Goal: Information Seeking & Learning: Learn about a topic

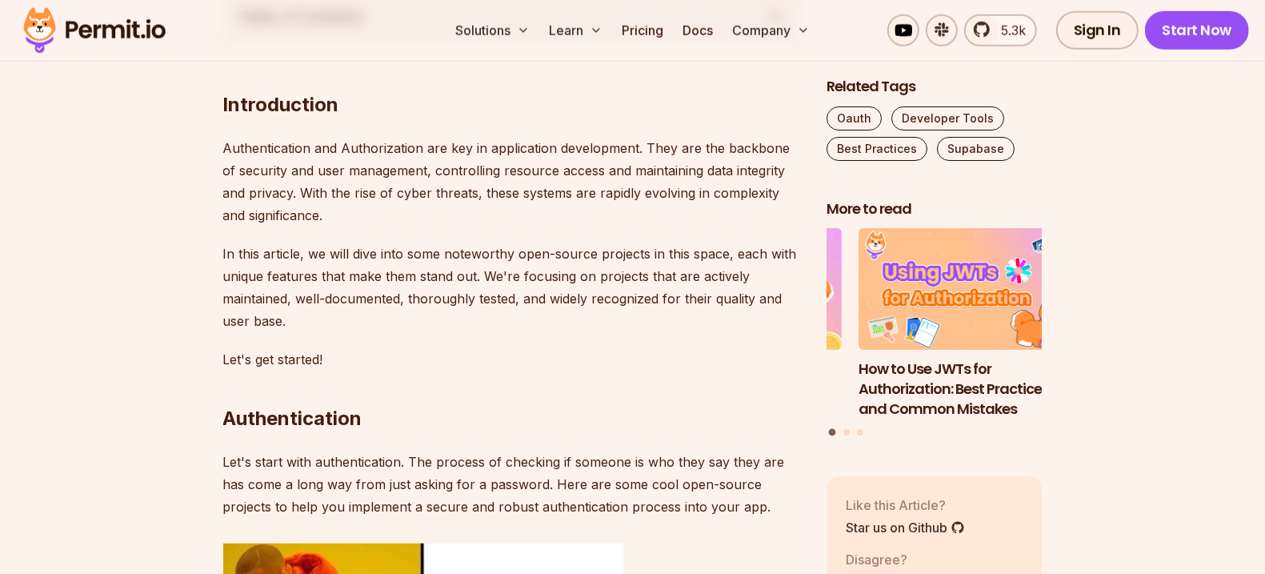
click at [586, 162] on p "Authentication and Authorization are key in application development. They are t…" at bounding box center [512, 182] width 578 height 90
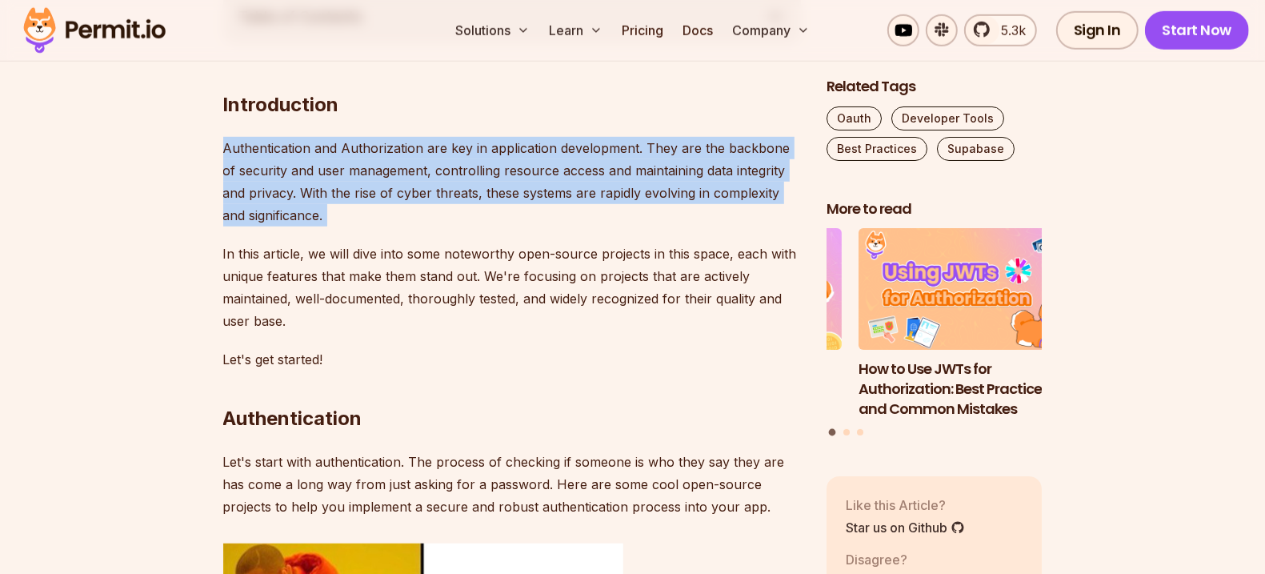
click at [586, 162] on p "Authentication and Authorization are key in application development. They are t…" at bounding box center [512, 182] width 578 height 90
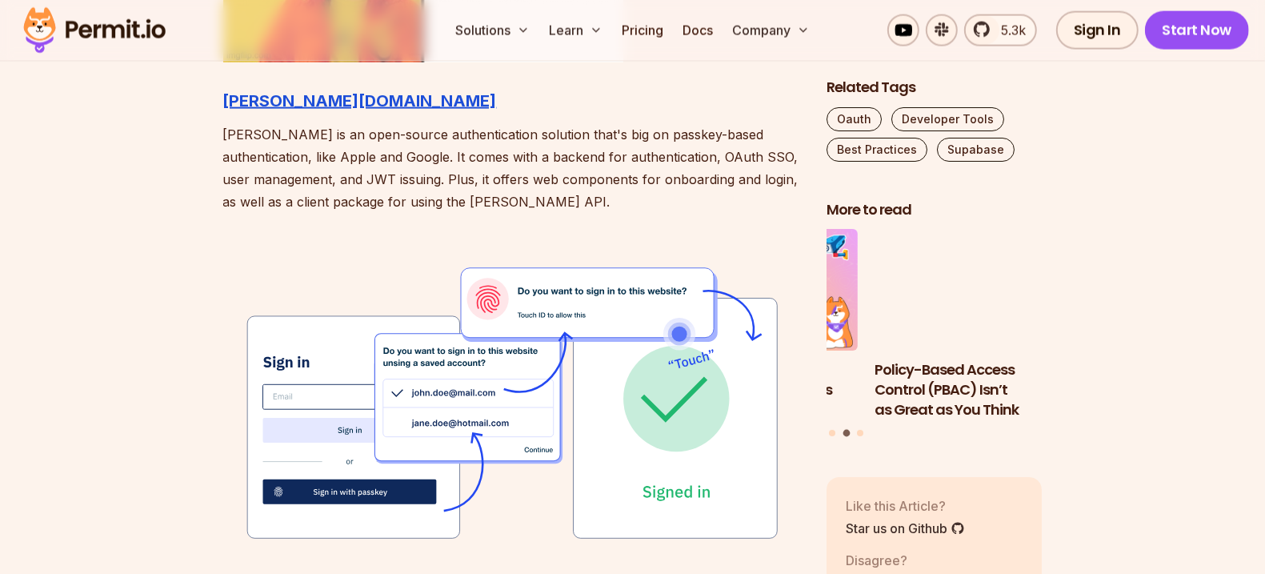
scroll to position [1965, 0]
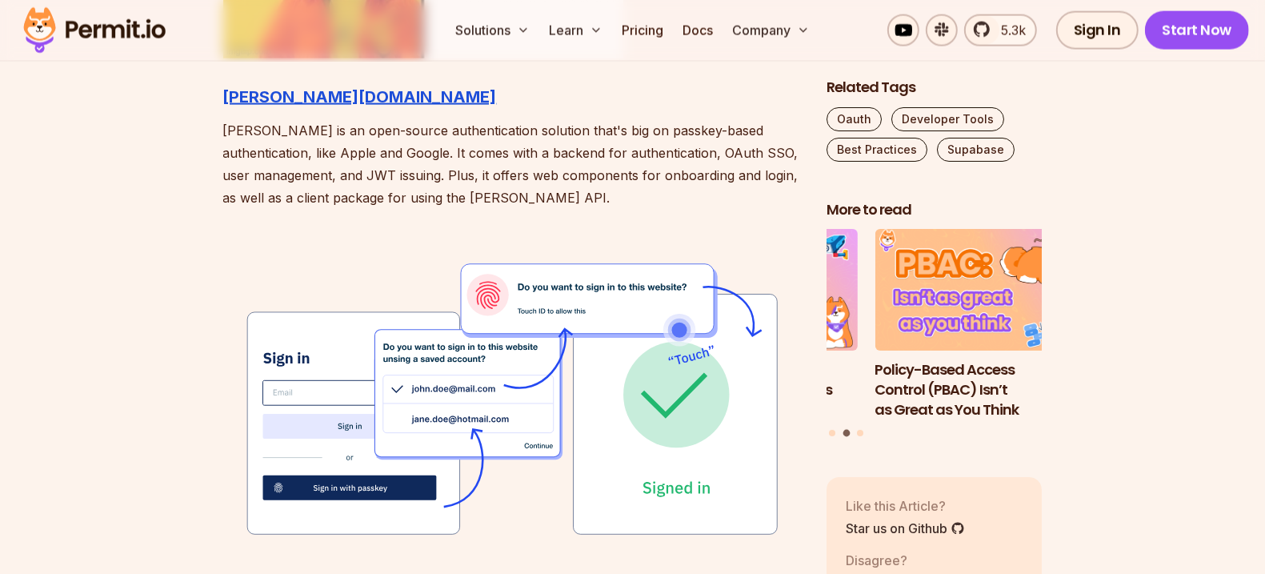
click at [630, 161] on p "[PERSON_NAME] is an open-source authentication solution that's big on passkey-b…" at bounding box center [512, 164] width 578 height 90
click at [631, 148] on p "[PERSON_NAME] is an open-source authentication solution that's big on passkey-b…" at bounding box center [512, 164] width 578 height 90
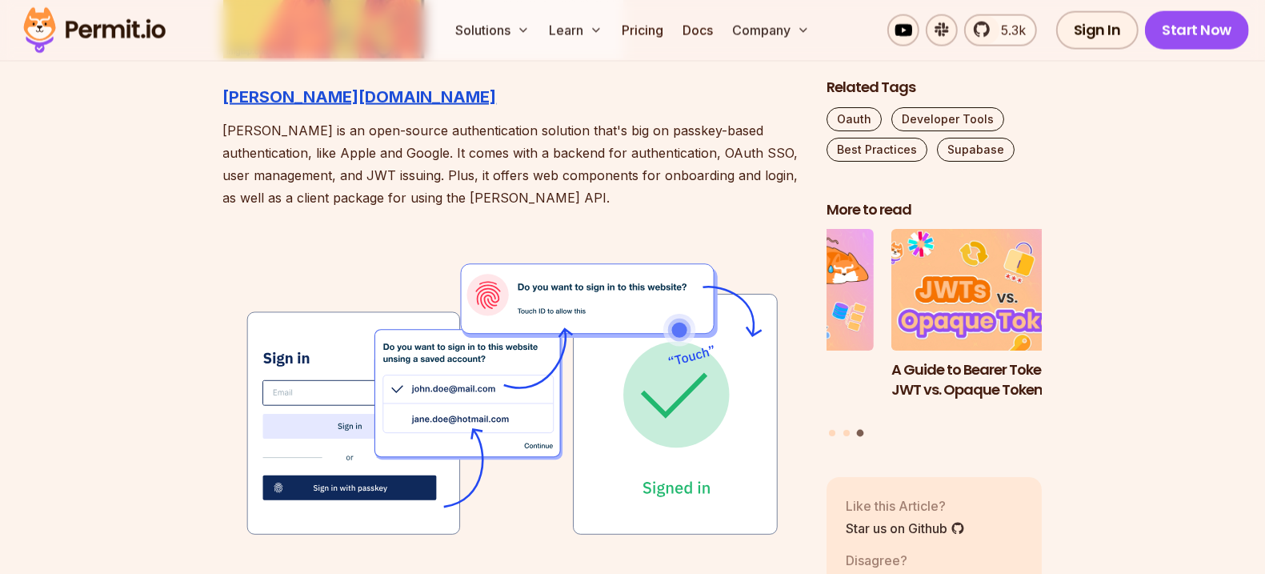
click at [630, 150] on p "[PERSON_NAME] is an open-source authentication solution that's big on passkey-b…" at bounding box center [512, 164] width 578 height 90
click at [561, 170] on p "[PERSON_NAME] is an open-source authentication solution that's big on passkey-b…" at bounding box center [512, 164] width 578 height 90
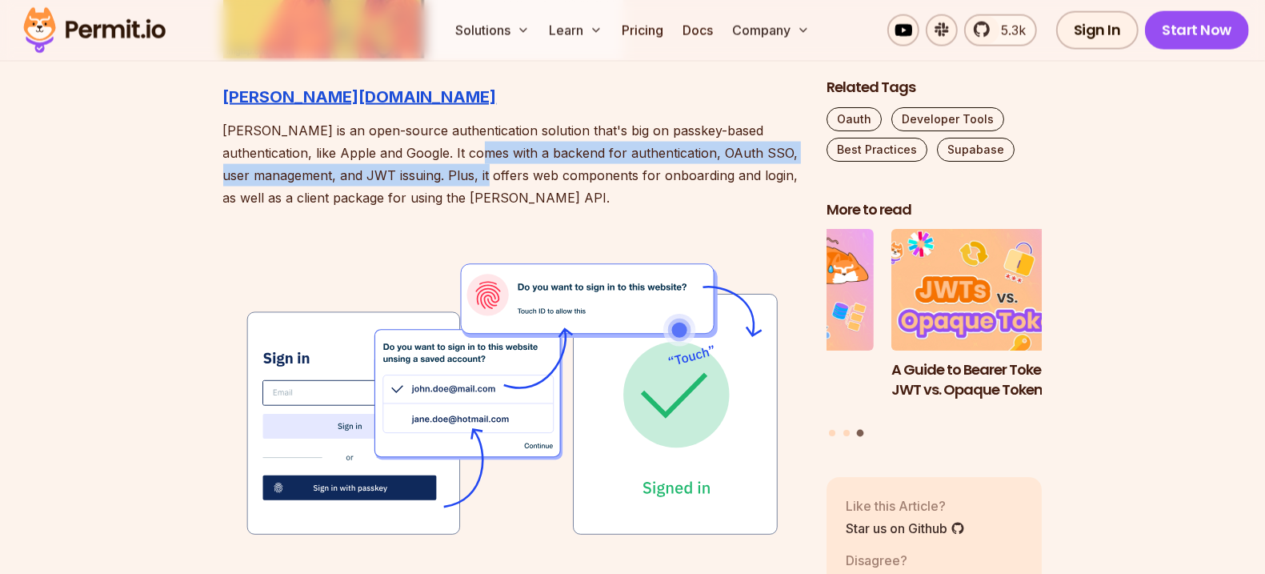
drag, startPoint x: 457, startPoint y: 166, endPoint x: 435, endPoint y: 145, distance: 30.0
click at [436, 146] on p "[PERSON_NAME] is an open-source authentication solution that's big on passkey-b…" at bounding box center [512, 164] width 578 height 90
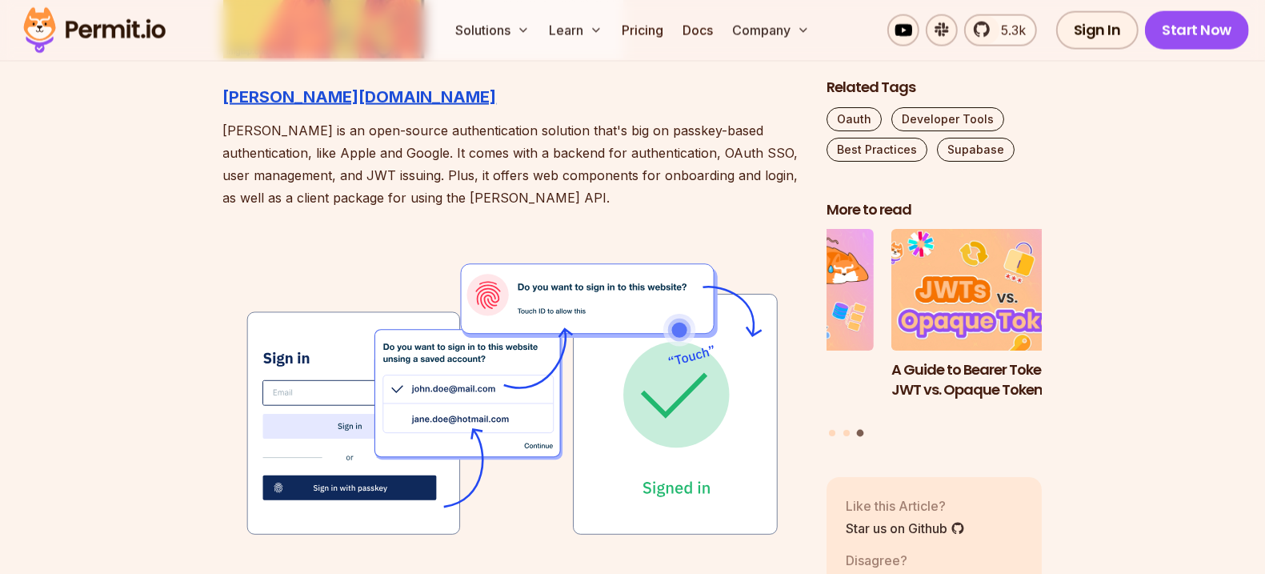
click at [435, 145] on p "[PERSON_NAME] is an open-source authentication solution that's big on passkey-b…" at bounding box center [512, 164] width 578 height 90
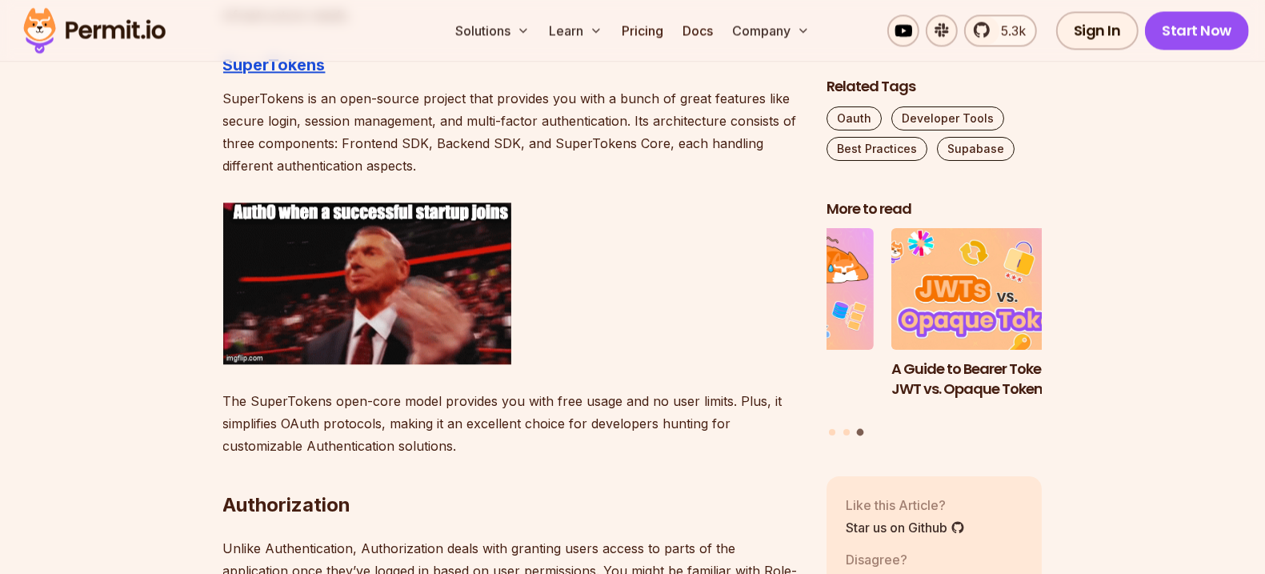
scroll to position [3043, 0]
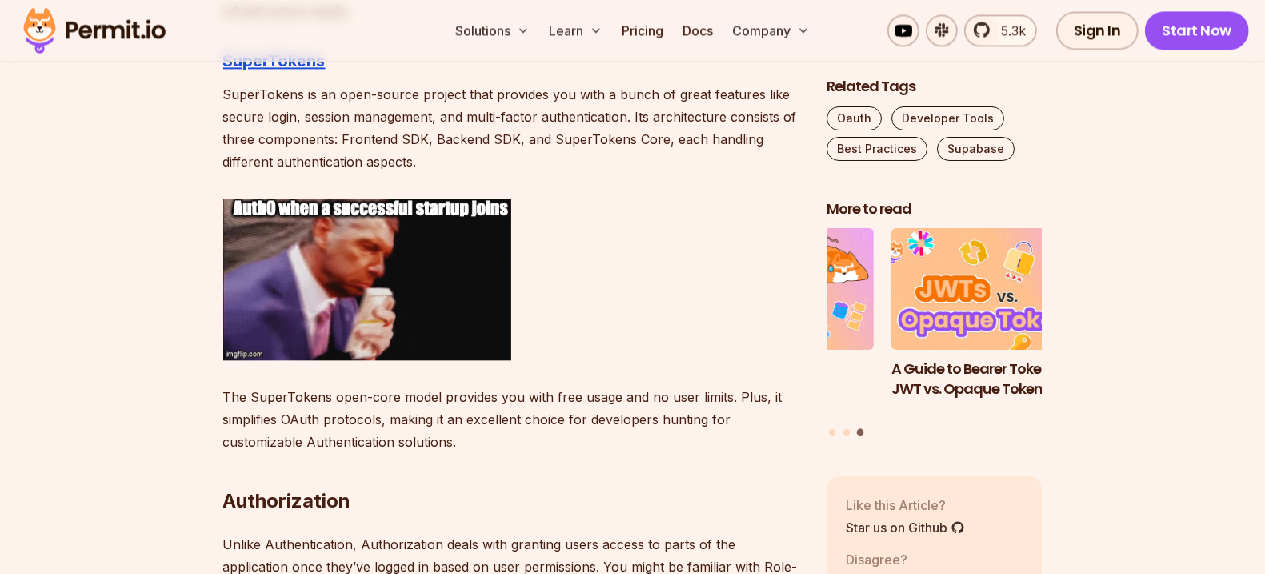
click at [514, 124] on p "SuperTokens is an open-source project that provides you with a bunch of great f…" at bounding box center [512, 128] width 578 height 90
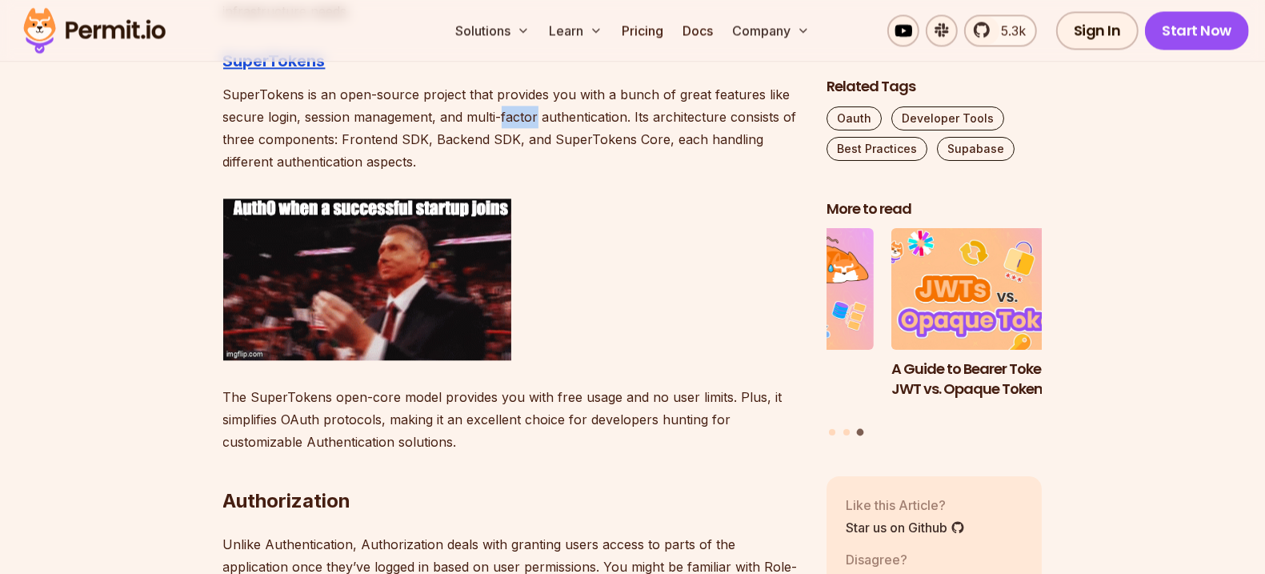
click at [514, 125] on p "SuperTokens is an open-source project that provides you with a bunch of great f…" at bounding box center [512, 128] width 578 height 90
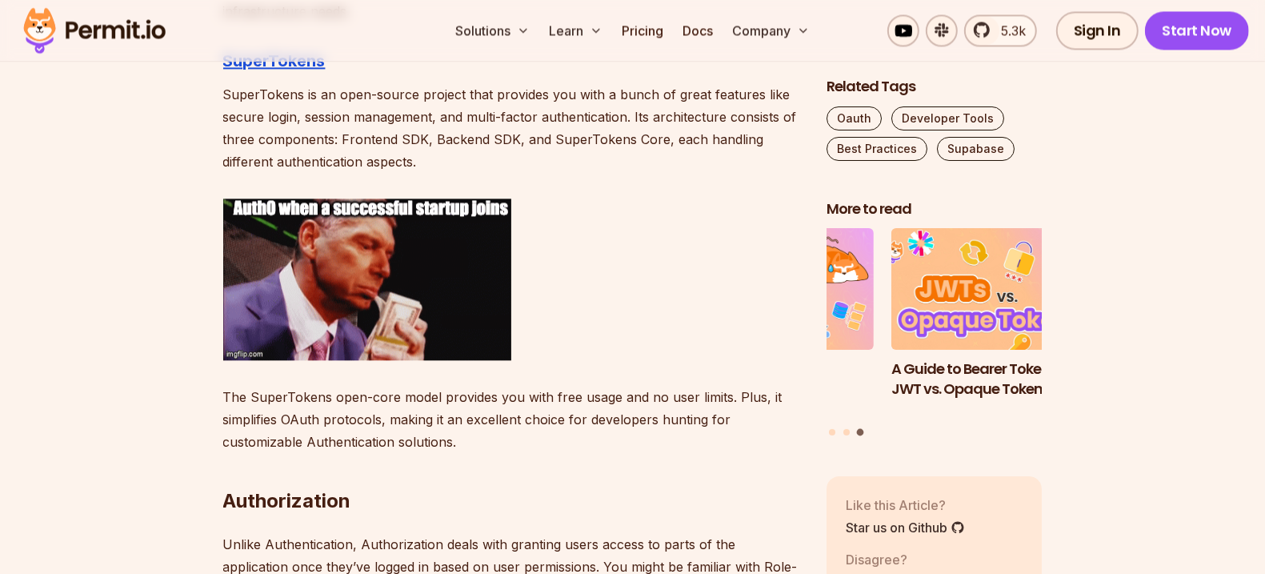
click at [514, 125] on p "SuperTokens is an open-source project that provides you with a bunch of great f…" at bounding box center [512, 128] width 578 height 90
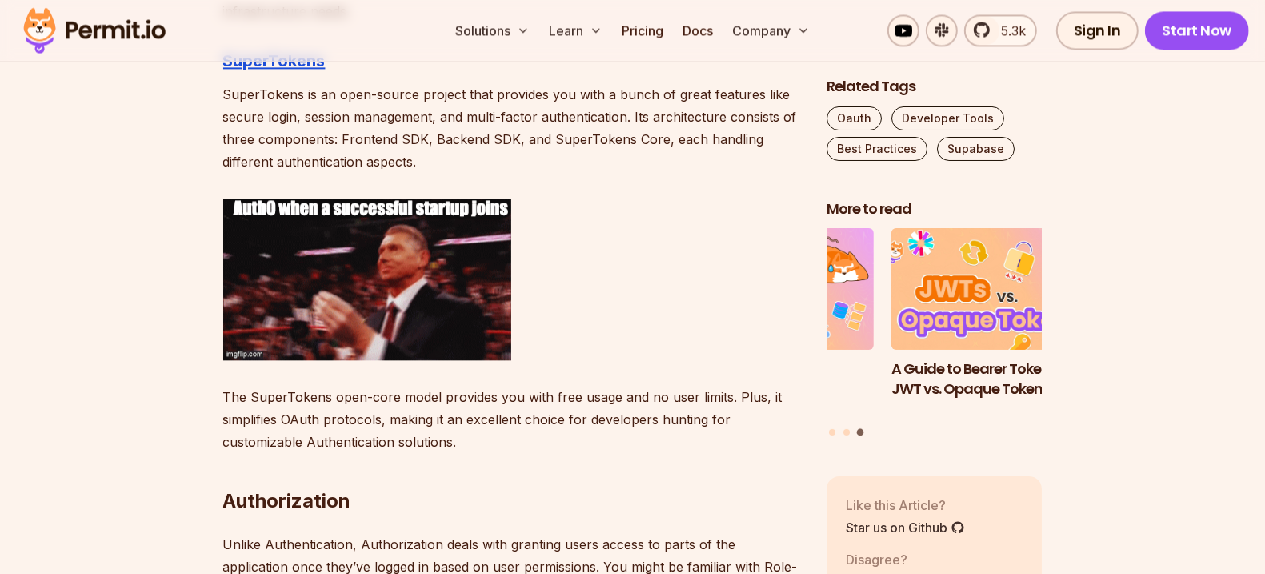
click at [424, 122] on p "SuperTokens is an open-source project that provides you with a bunch of great f…" at bounding box center [512, 128] width 578 height 90
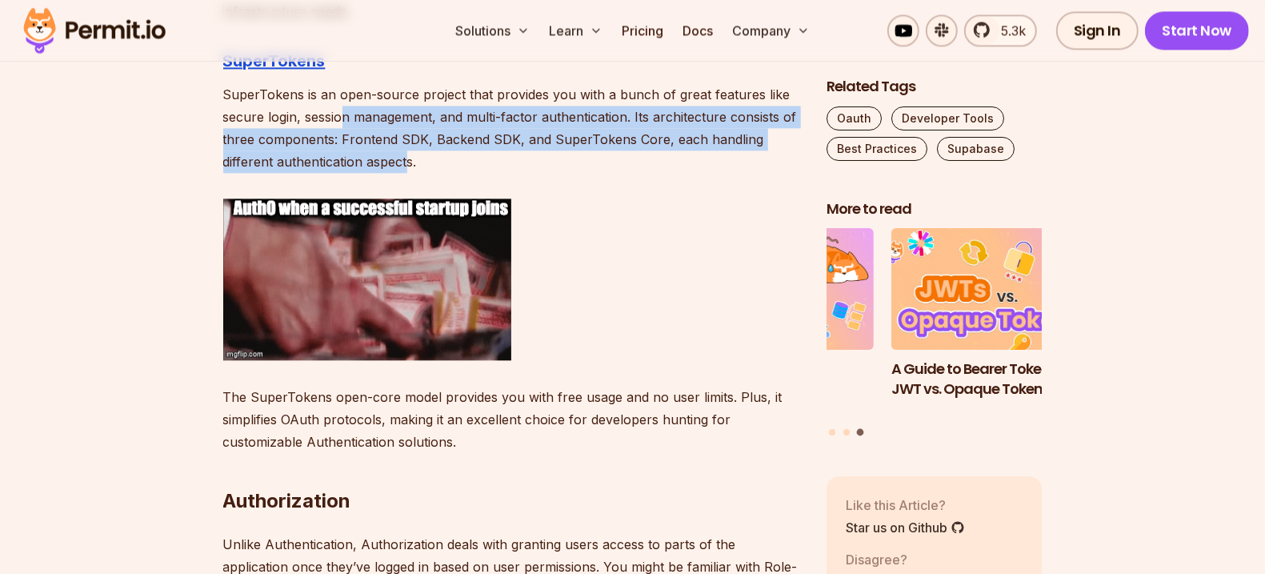
drag, startPoint x: 409, startPoint y: 158, endPoint x: 342, endPoint y: 107, distance: 83.4
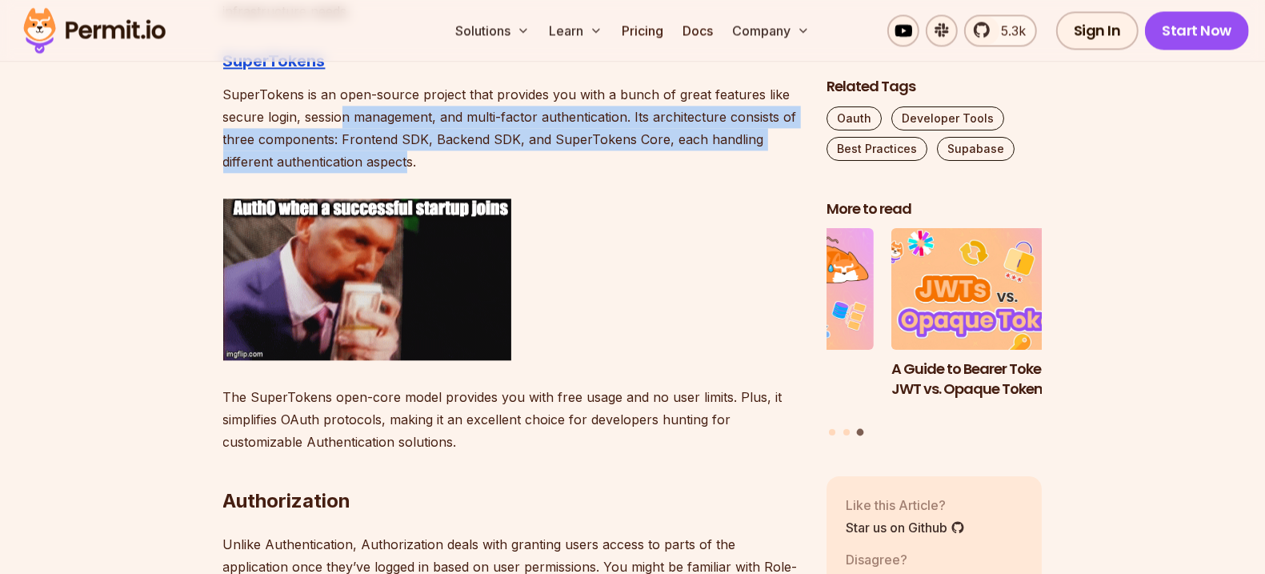
click at [342, 107] on p "SuperTokens is an open-source project that provides you with a bunch of great f…" at bounding box center [512, 128] width 578 height 90
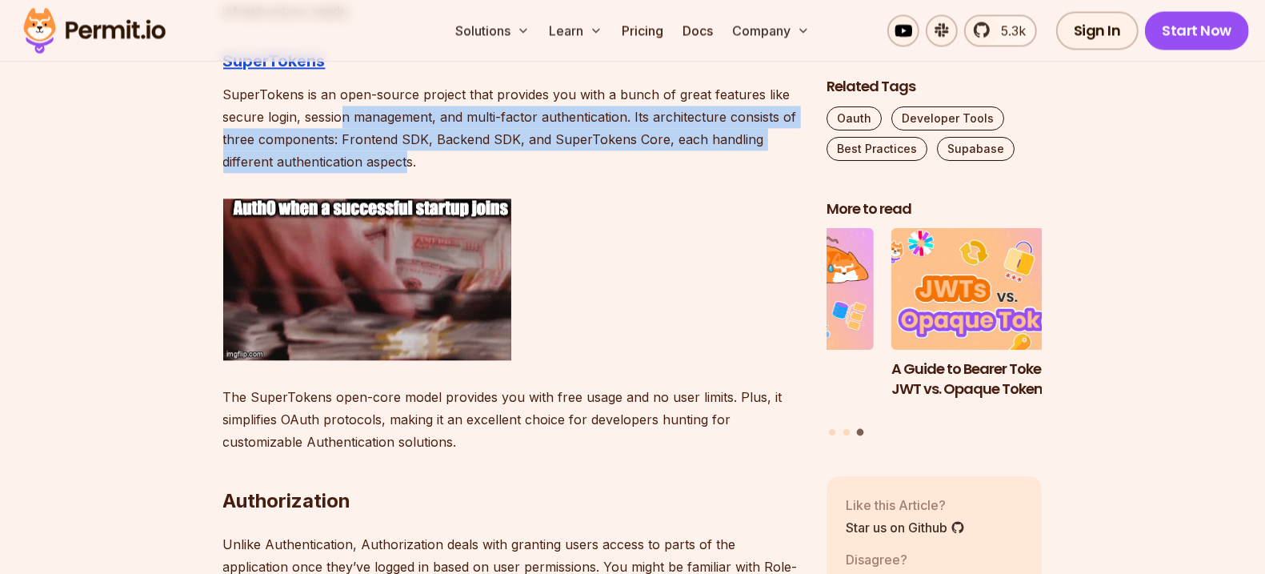
click at [342, 107] on p "SuperTokens is an open-source project that provides you with a bunch of great f…" at bounding box center [512, 128] width 578 height 90
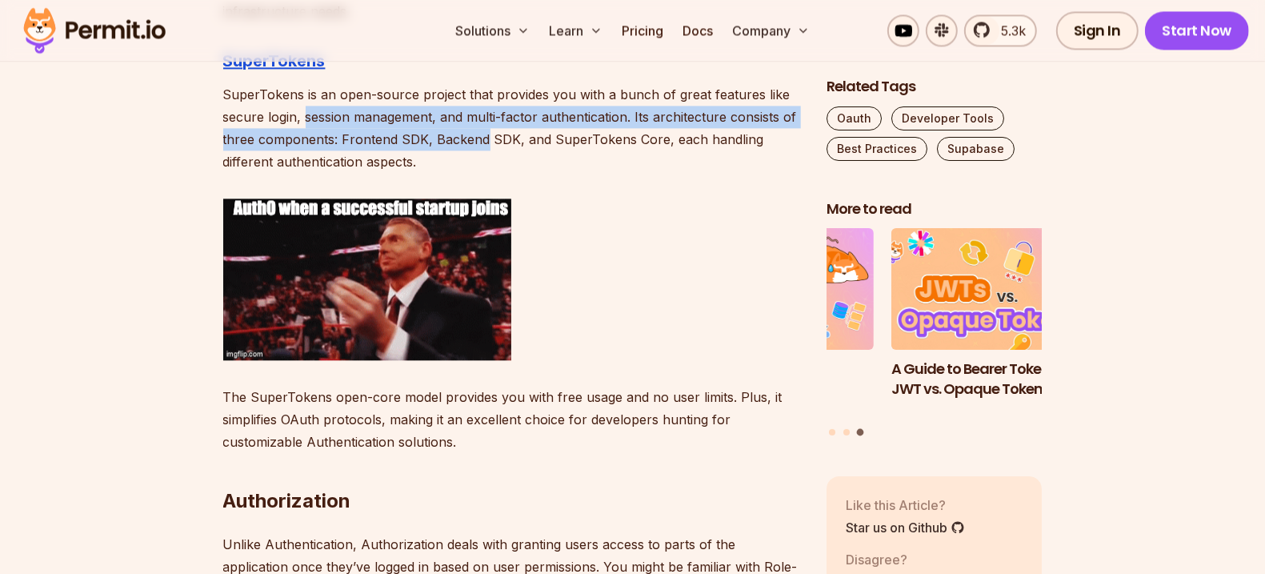
drag, startPoint x: 342, startPoint y: 107, endPoint x: 457, endPoint y: 145, distance: 120.4
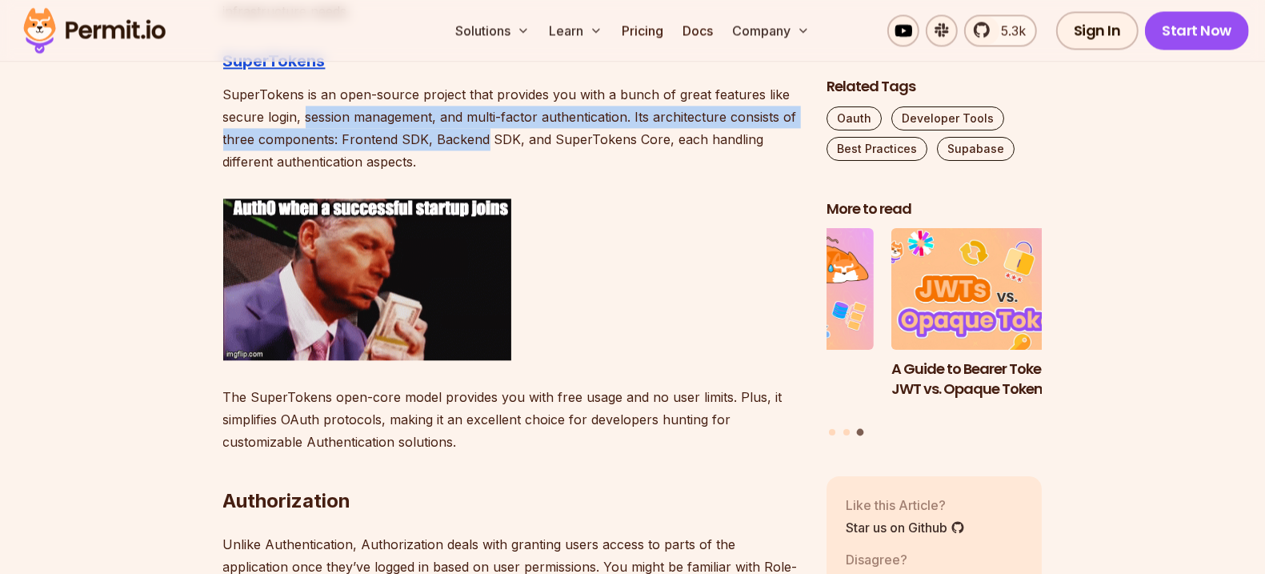
click at [457, 144] on p "SuperTokens is an open-source project that provides you with a bunch of great f…" at bounding box center [512, 128] width 578 height 90
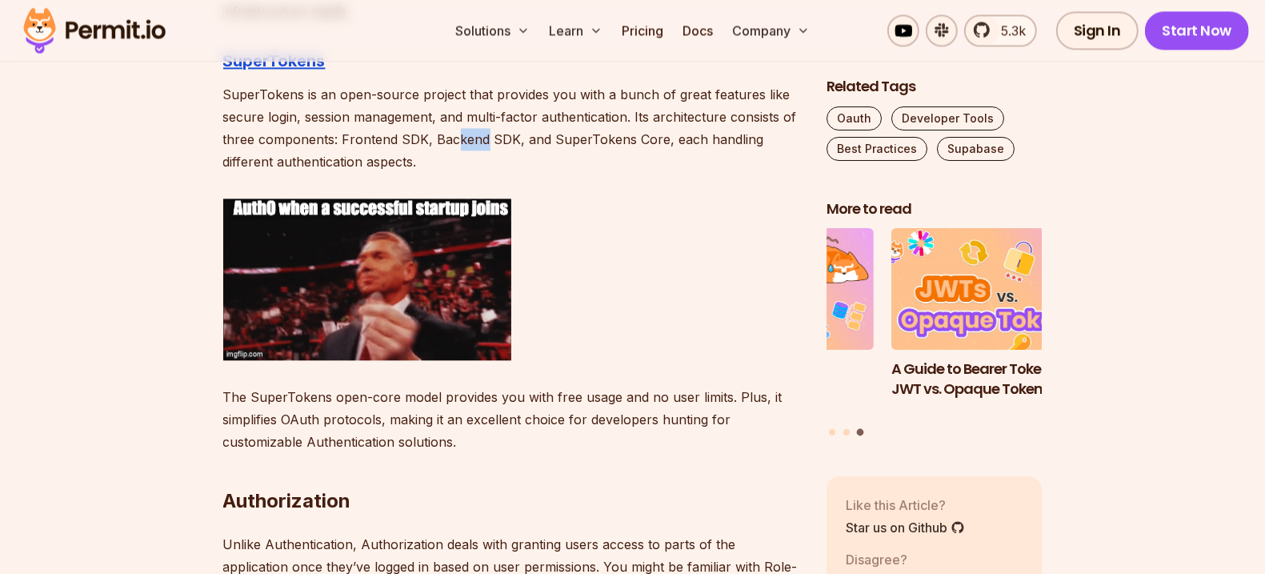
drag, startPoint x: 457, startPoint y: 145, endPoint x: 464, endPoint y: 154, distance: 12.0
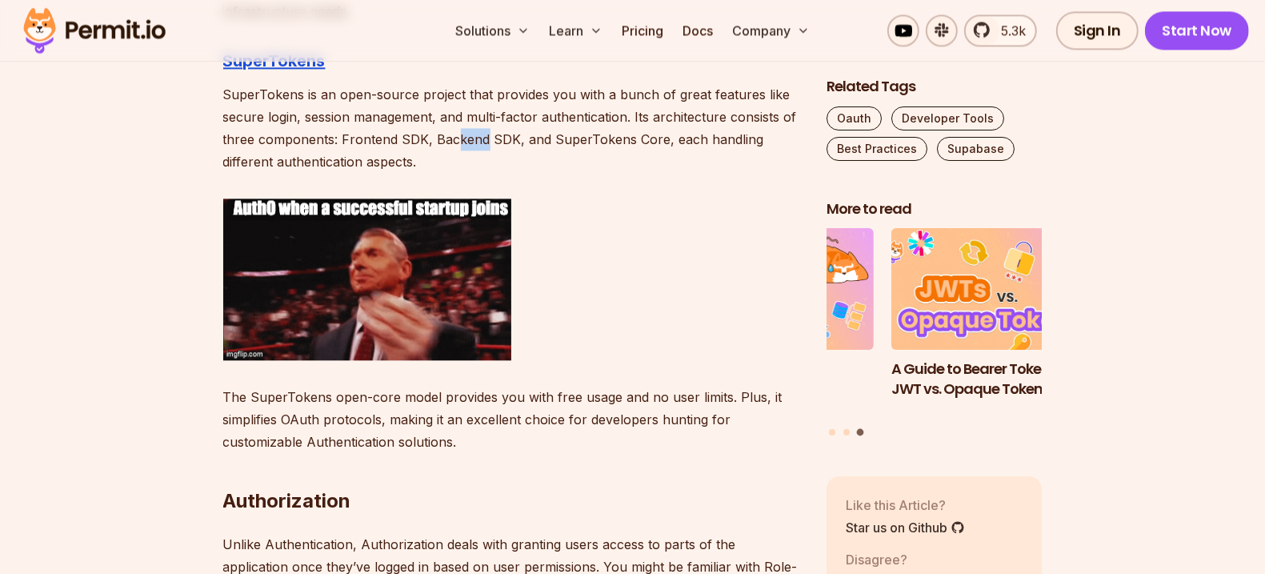
click at [458, 145] on p "SuperTokens is an open-source project that provides you with a bunch of great f…" at bounding box center [512, 128] width 578 height 90
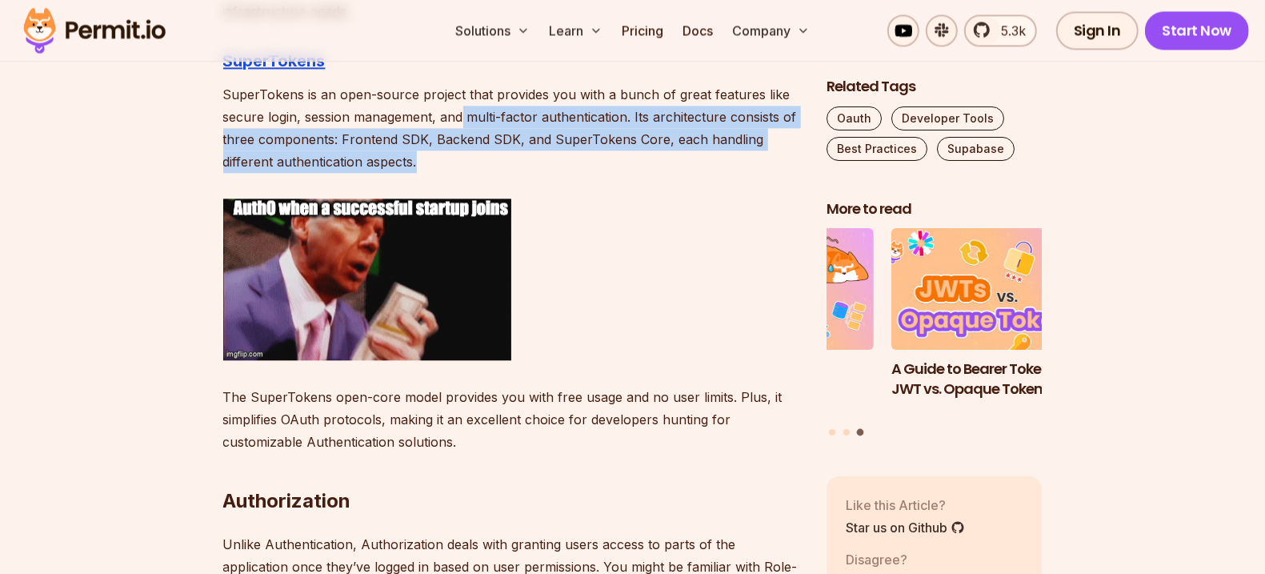
drag, startPoint x: 465, startPoint y: 164, endPoint x: 462, endPoint y: 113, distance: 51.3
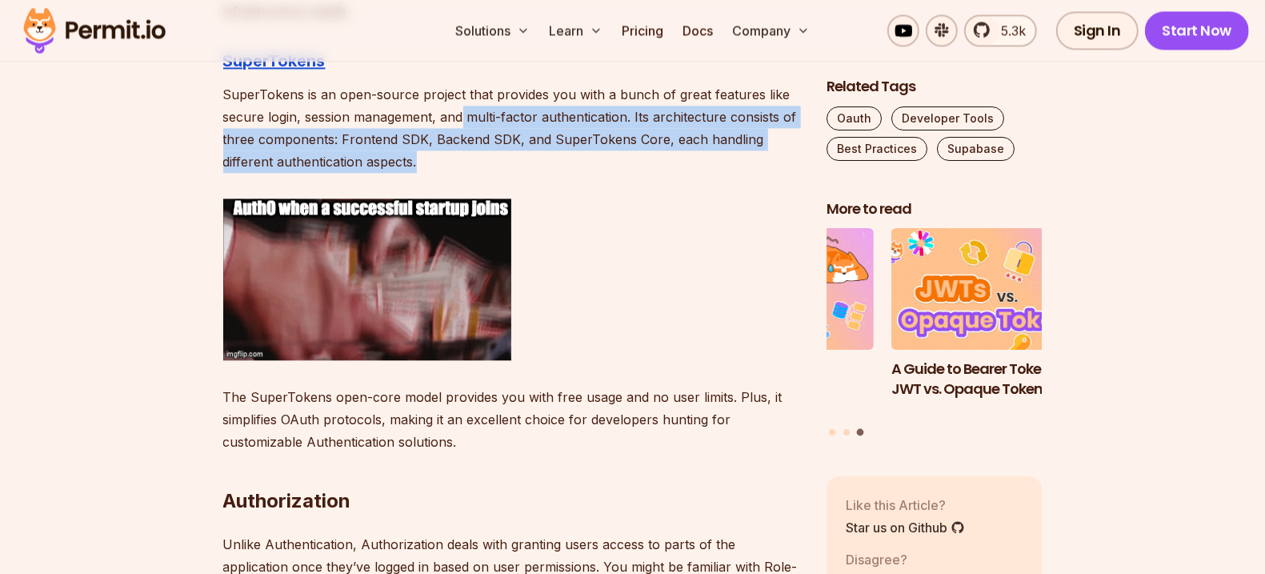
click at [462, 113] on p "SuperTokens is an open-source project that provides you with a bunch of great f…" at bounding box center [512, 128] width 578 height 90
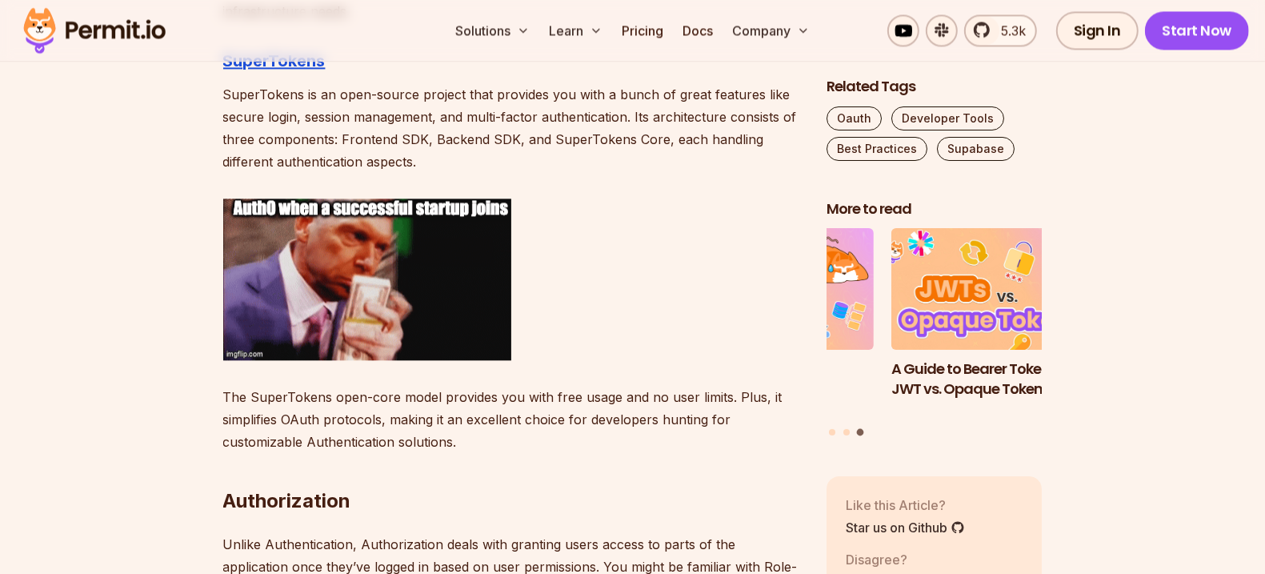
click at [462, 113] on p "SuperTokens is an open-source project that provides you with a bunch of great f…" at bounding box center [512, 128] width 578 height 90
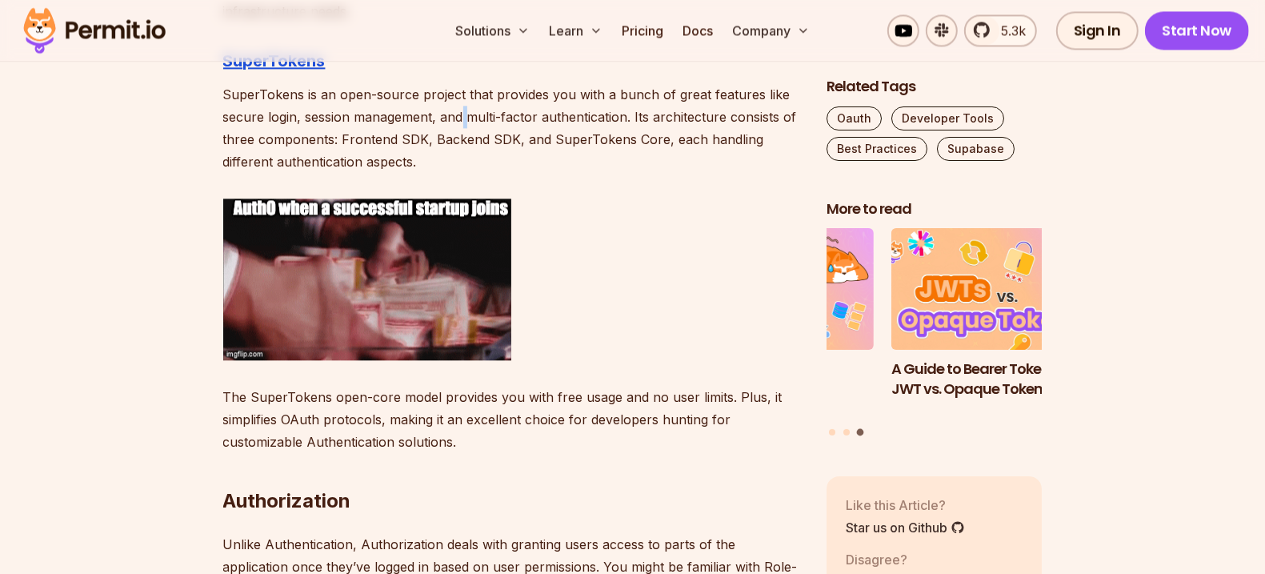
click at [462, 113] on p "SuperTokens is an open-source project that provides you with a bunch of great f…" at bounding box center [512, 128] width 578 height 90
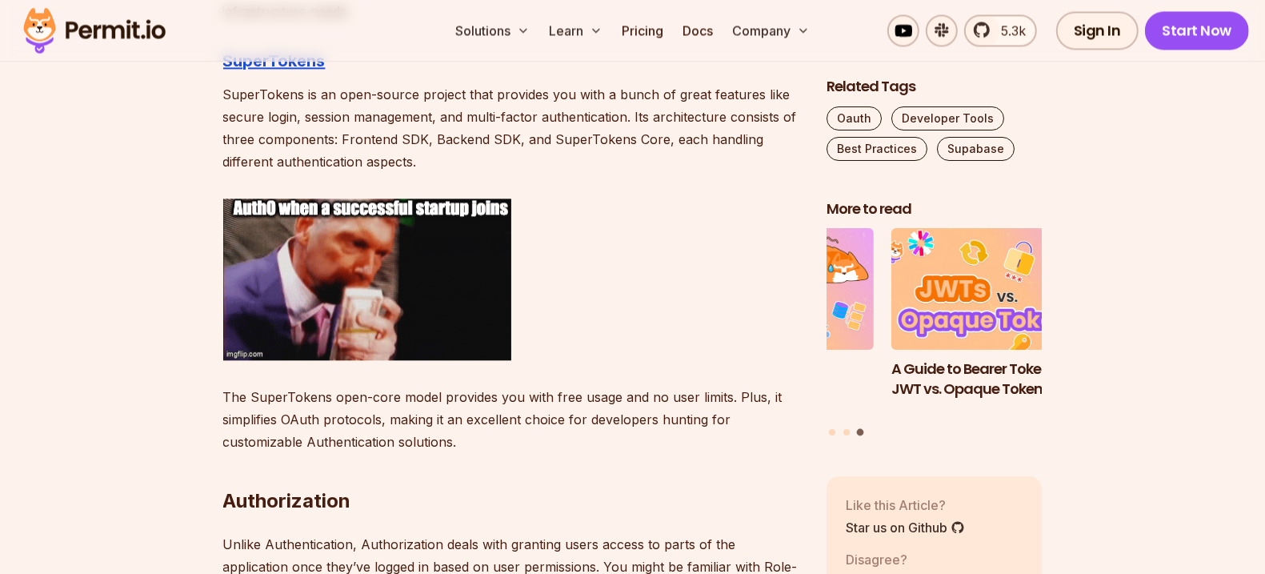
drag, startPoint x: 461, startPoint y: 113, endPoint x: 462, endPoint y: 128, distance: 15.3
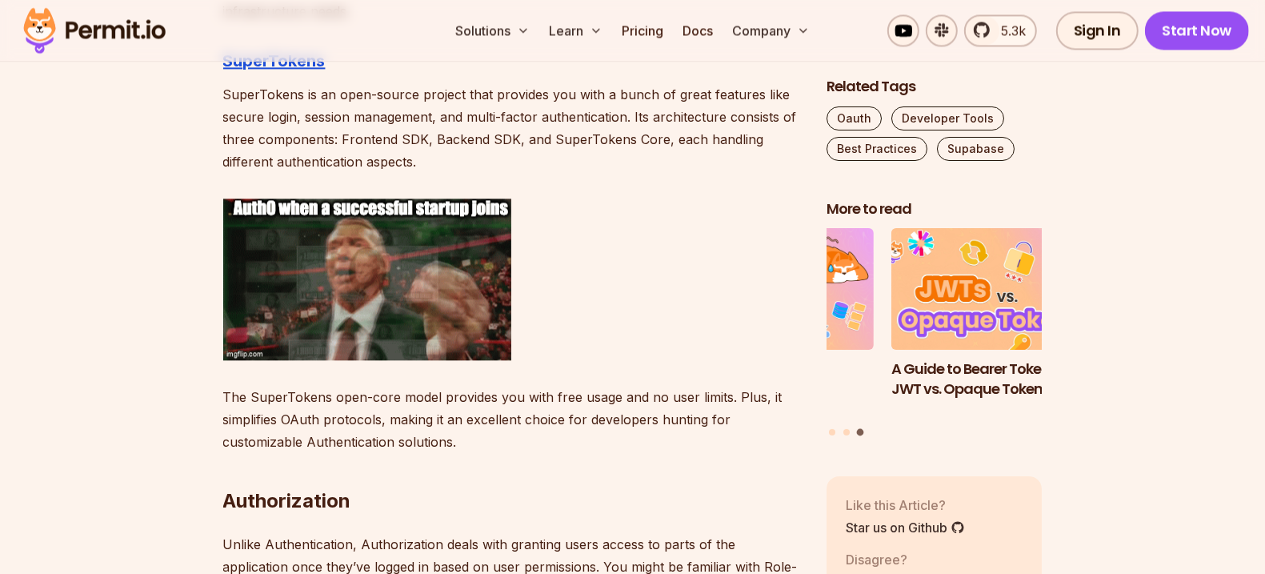
click at [461, 118] on p "SuperTokens is an open-source project that provides you with a bunch of great f…" at bounding box center [512, 128] width 578 height 90
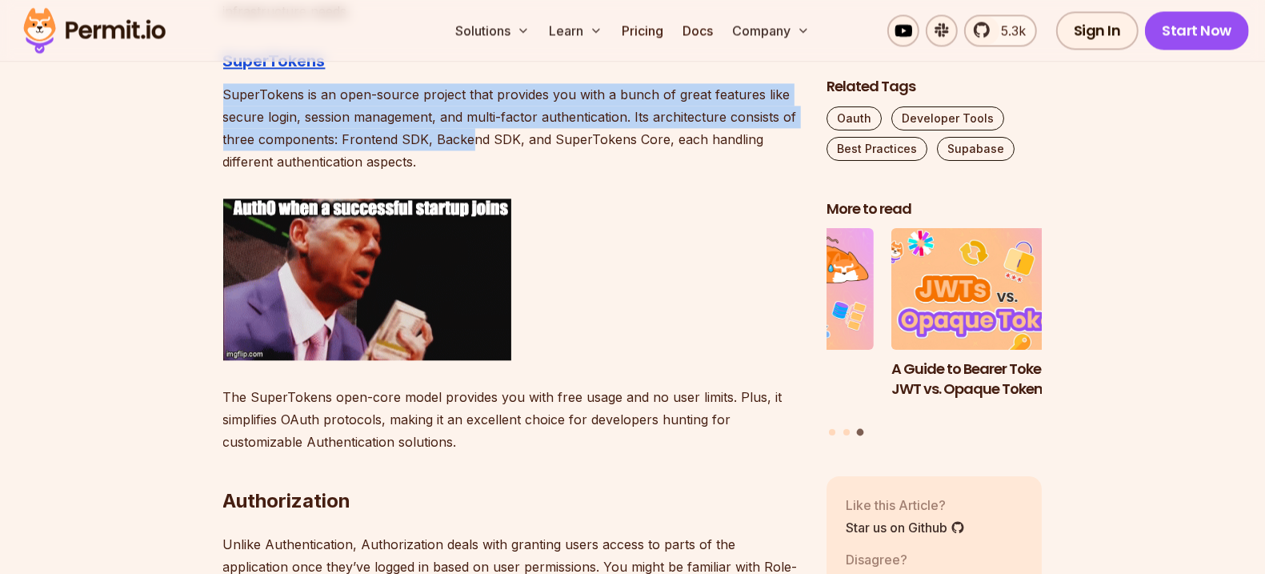
click at [466, 138] on p "SuperTokens is an open-source project that provides you with a bunch of great f…" at bounding box center [512, 128] width 578 height 90
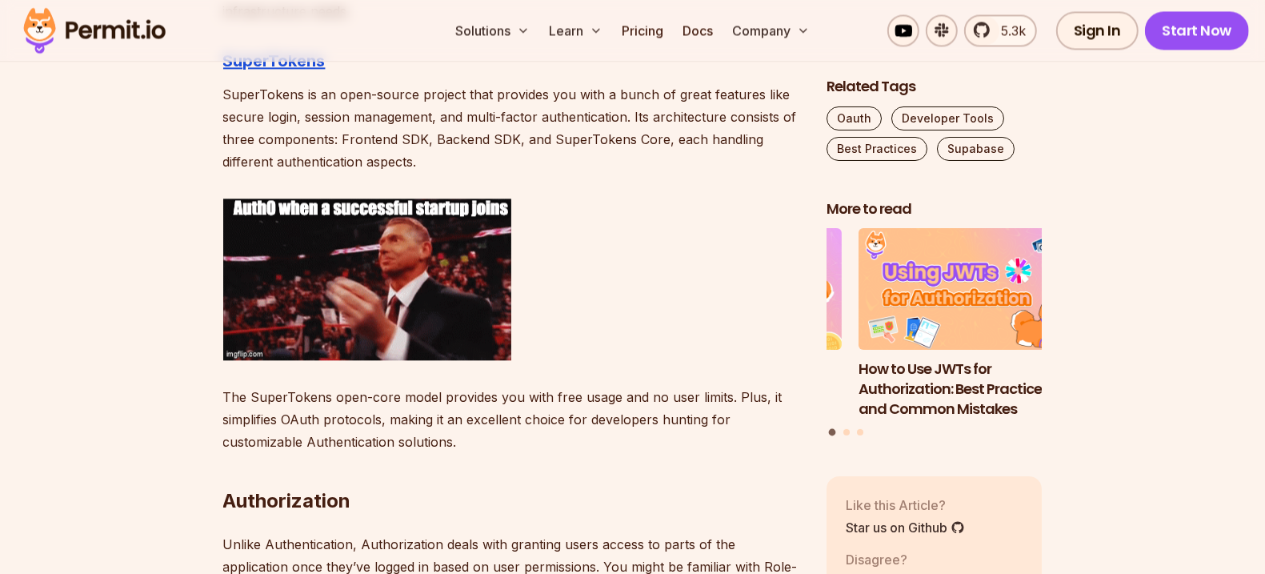
drag, startPoint x: 462, startPoint y: 168, endPoint x: 466, endPoint y: 140, distance: 28.2
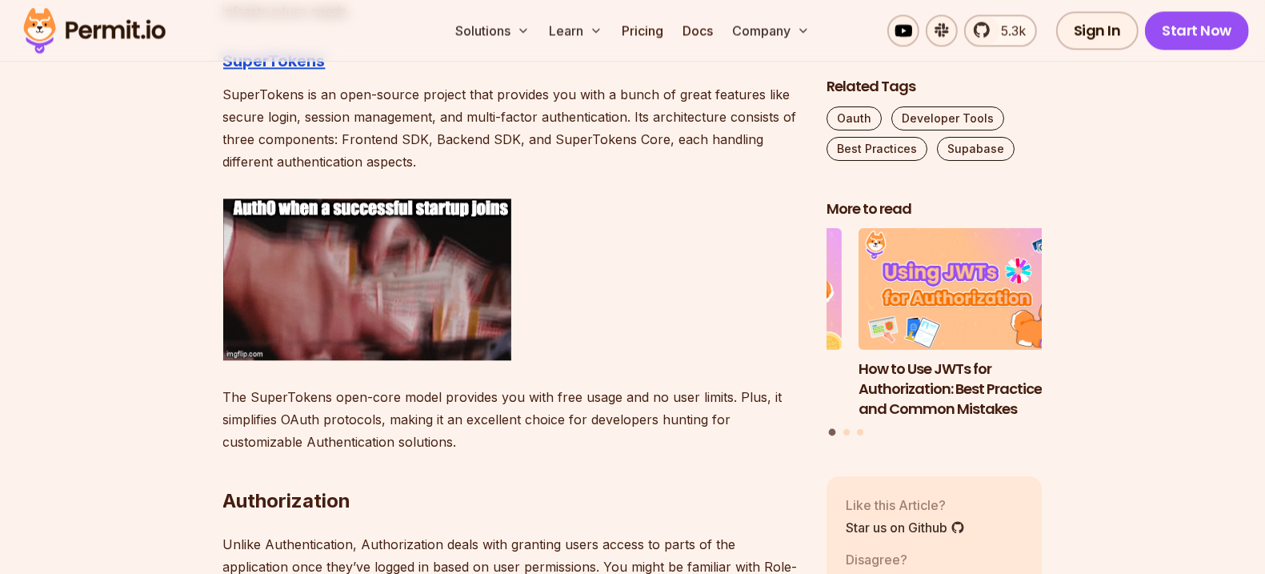
click at [466, 140] on p "SuperTokens is an open-source project that provides you with a bunch of great f…" at bounding box center [512, 128] width 578 height 90
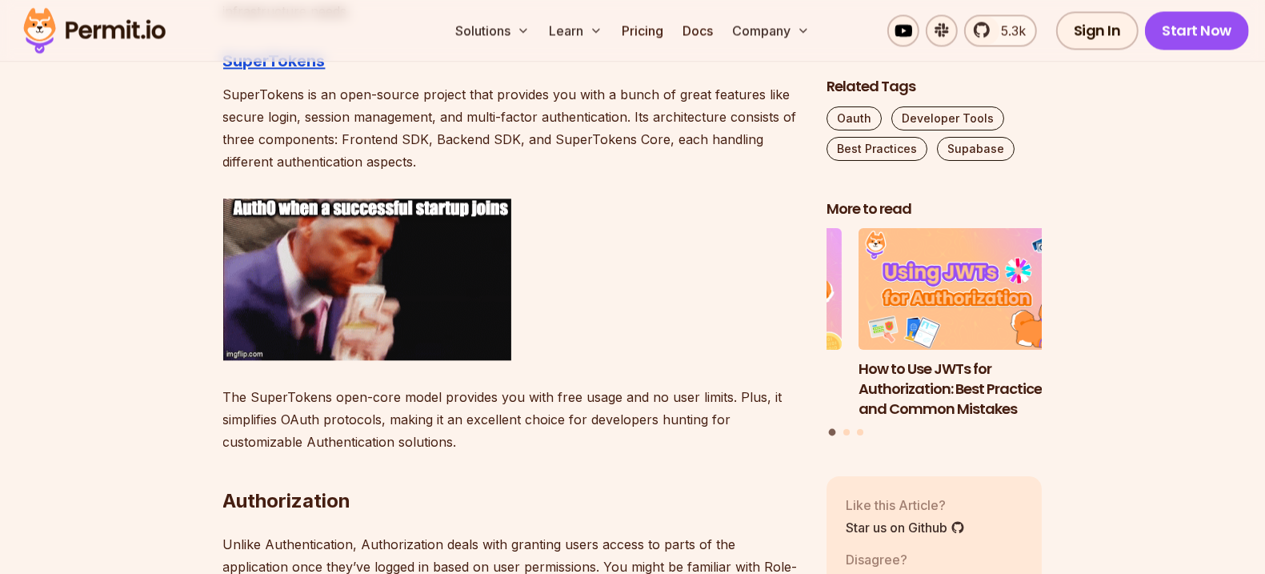
click at [466, 140] on p "SuperTokens is an open-source project that provides you with a bunch of great f…" at bounding box center [512, 128] width 578 height 90
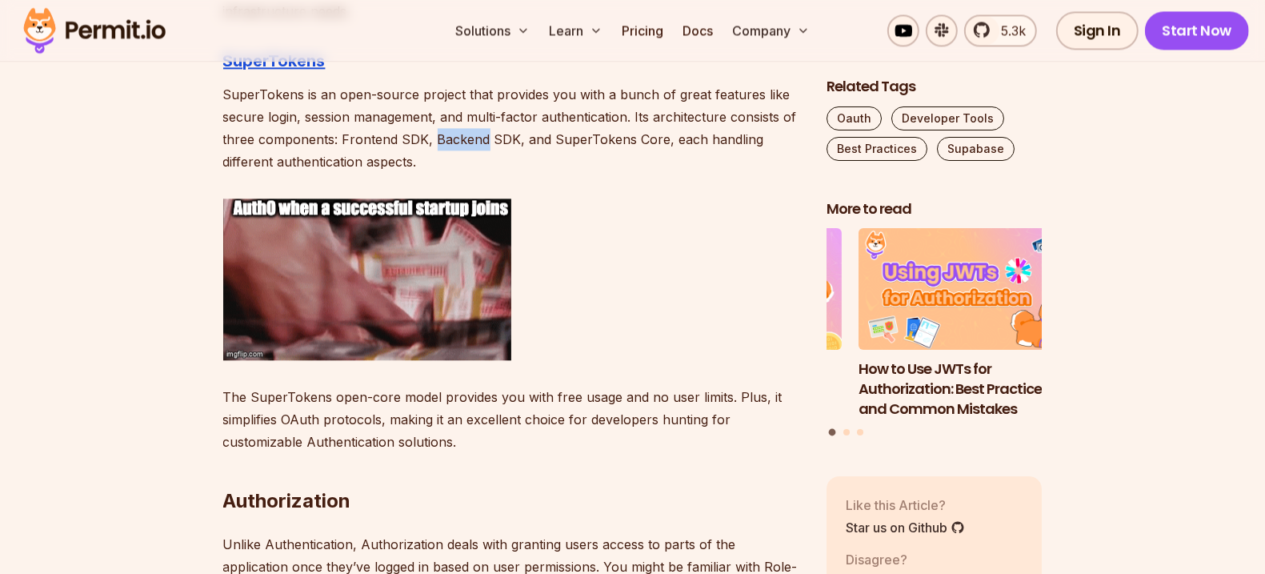
click at [466, 140] on p "SuperTokens is an open-source project that provides you with a bunch of great f…" at bounding box center [512, 128] width 578 height 90
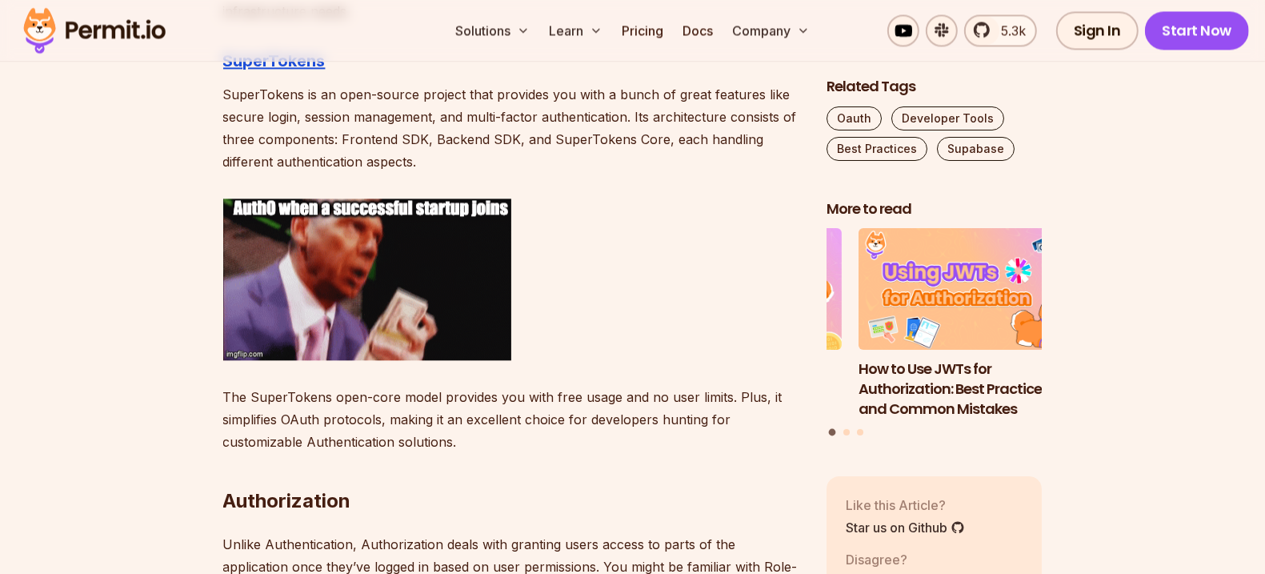
click at [466, 140] on p "SuperTokens is an open-source project that provides you with a bunch of great f…" at bounding box center [512, 128] width 578 height 90
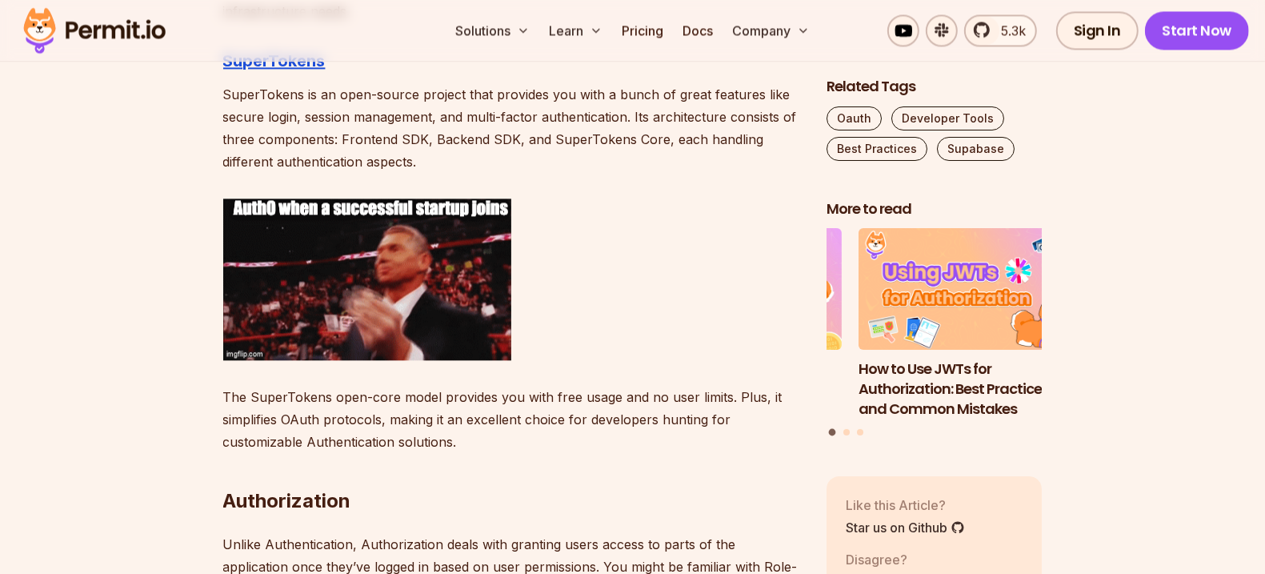
click at [440, 118] on p "SuperTokens is an open-source project that provides you with a bunch of great f…" at bounding box center [512, 128] width 578 height 90
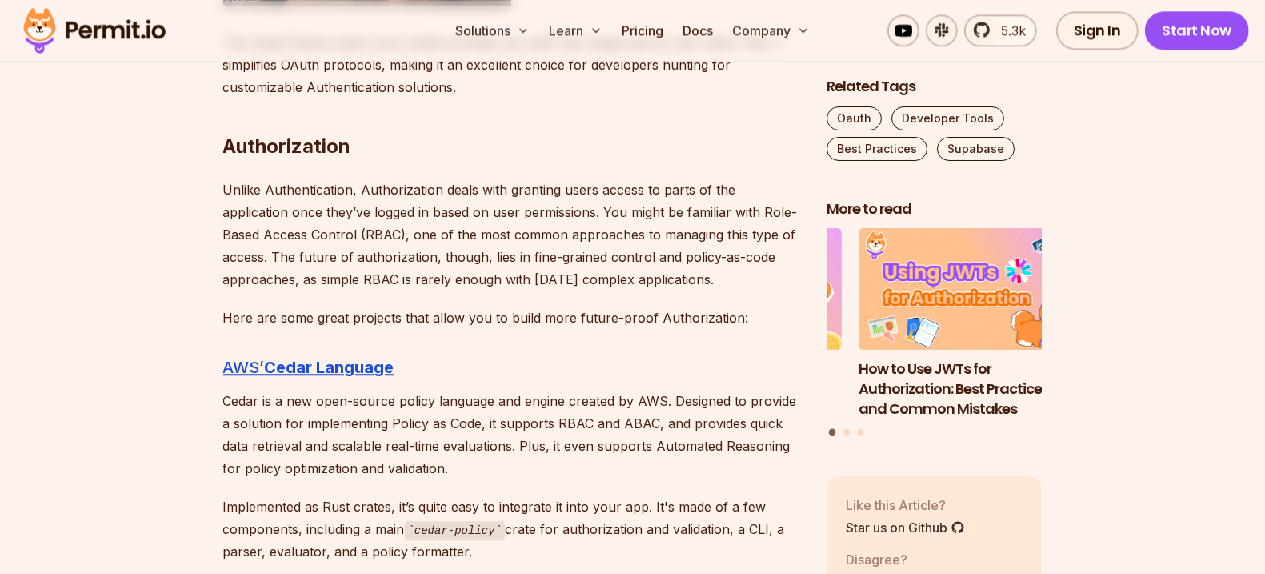
scroll to position [3455, 0]
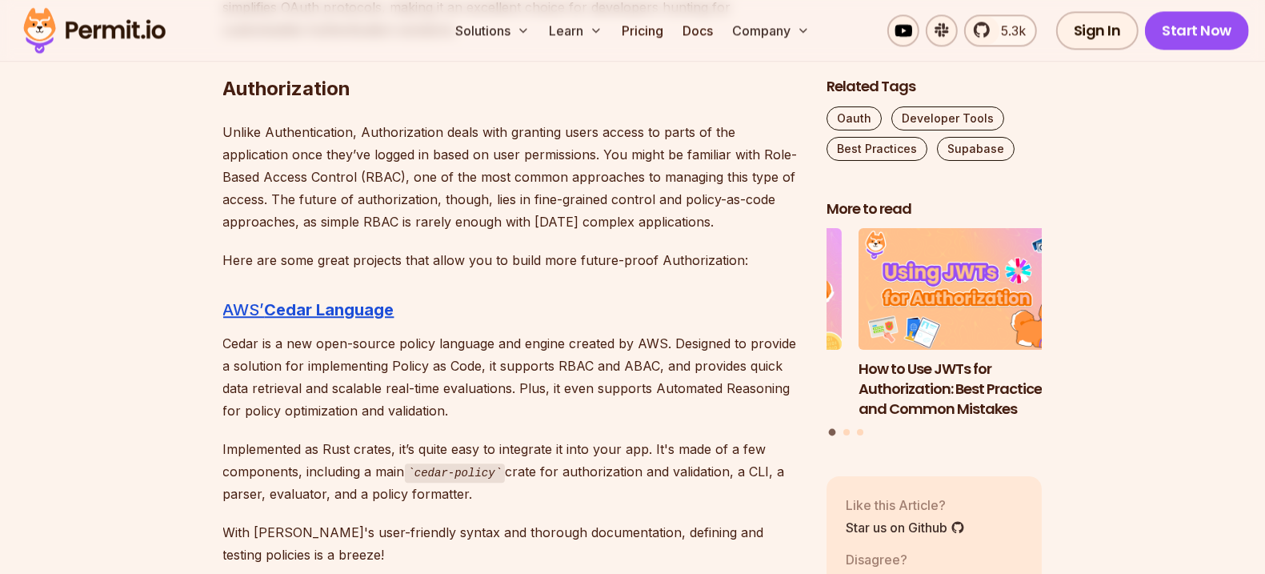
click at [419, 154] on p "Unlike Authentication, Authorization deals with granting users access to parts …" at bounding box center [512, 177] width 578 height 112
click at [419, 155] on p "Unlike Authentication, Authorization deals with granting users access to parts …" at bounding box center [512, 177] width 578 height 112
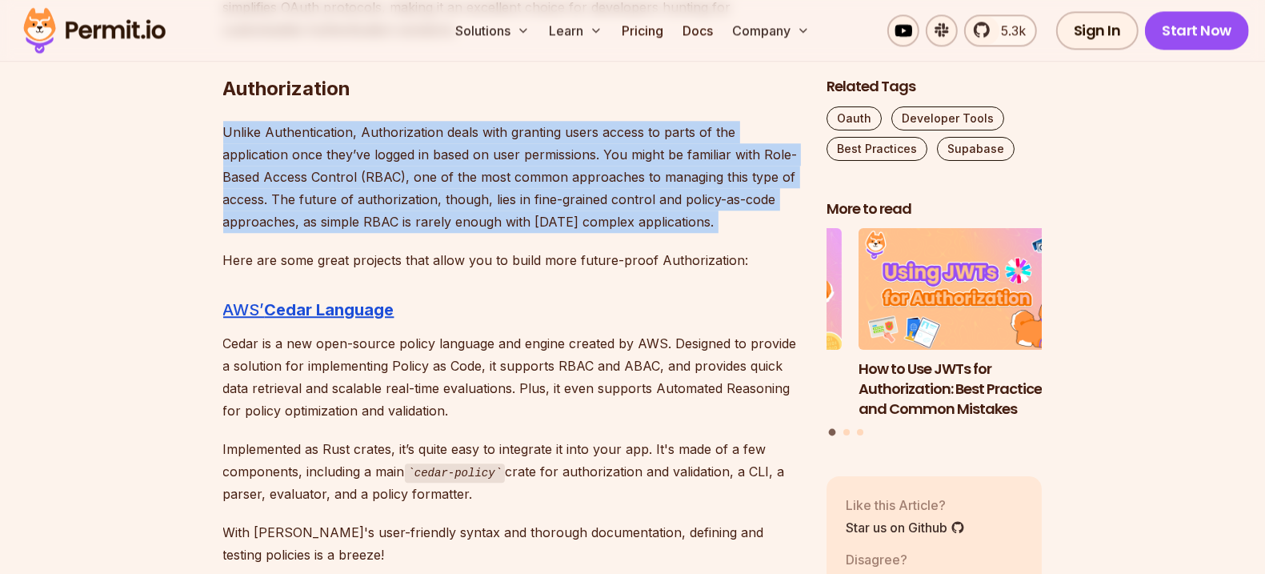
click at [419, 155] on p "Unlike Authentication, Authorization deals with granting users access to parts …" at bounding box center [512, 177] width 578 height 112
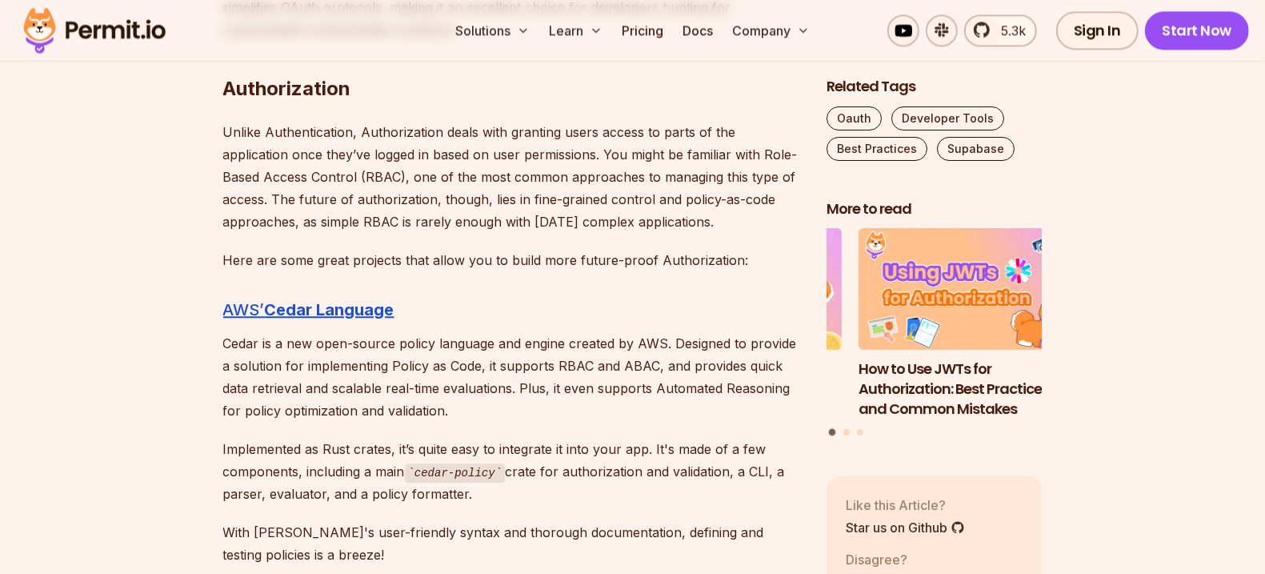
drag, startPoint x: 402, startPoint y: 131, endPoint x: 363, endPoint y: 128, distance: 38.5
click at [402, 131] on p "Unlike Authentication, Authorization deals with granting users access to parts …" at bounding box center [512, 177] width 578 height 112
drag, startPoint x: 358, startPoint y: 127, endPoint x: 667, endPoint y: 216, distance: 321.3
click at [668, 217] on p "Unlike Authentication, Authorization deals with granting users access to parts …" at bounding box center [512, 177] width 578 height 112
click at [667, 216] on p "Unlike Authentication, Authorization deals with granting users access to parts …" at bounding box center [512, 177] width 578 height 112
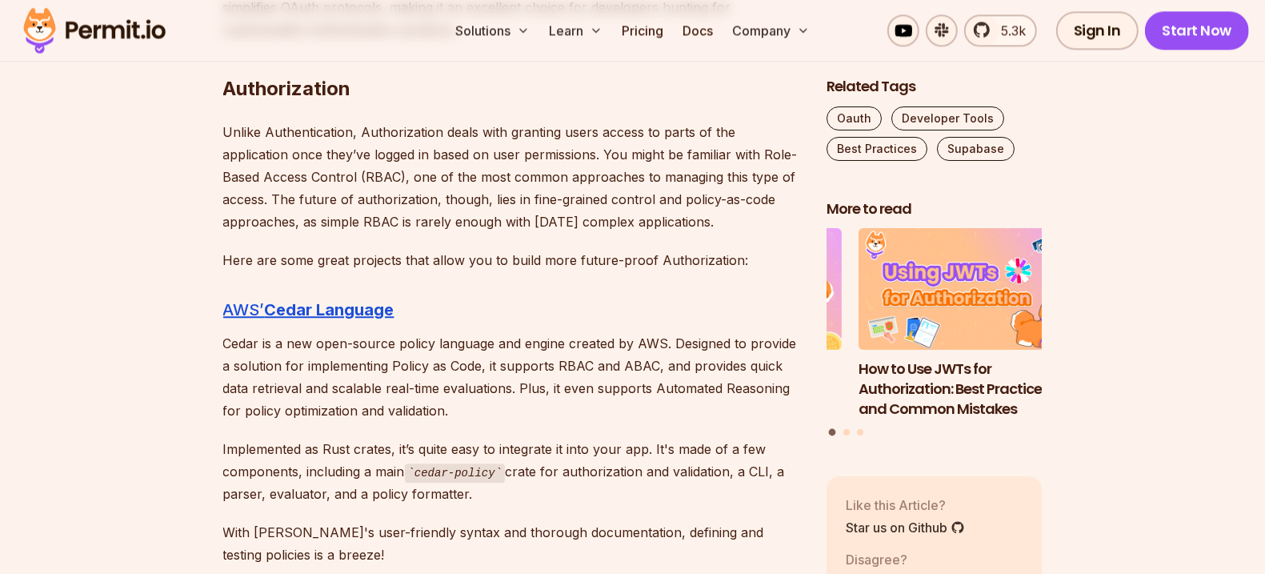
drag, startPoint x: 662, startPoint y: 215, endPoint x: 218, endPoint y: 132, distance: 451.8
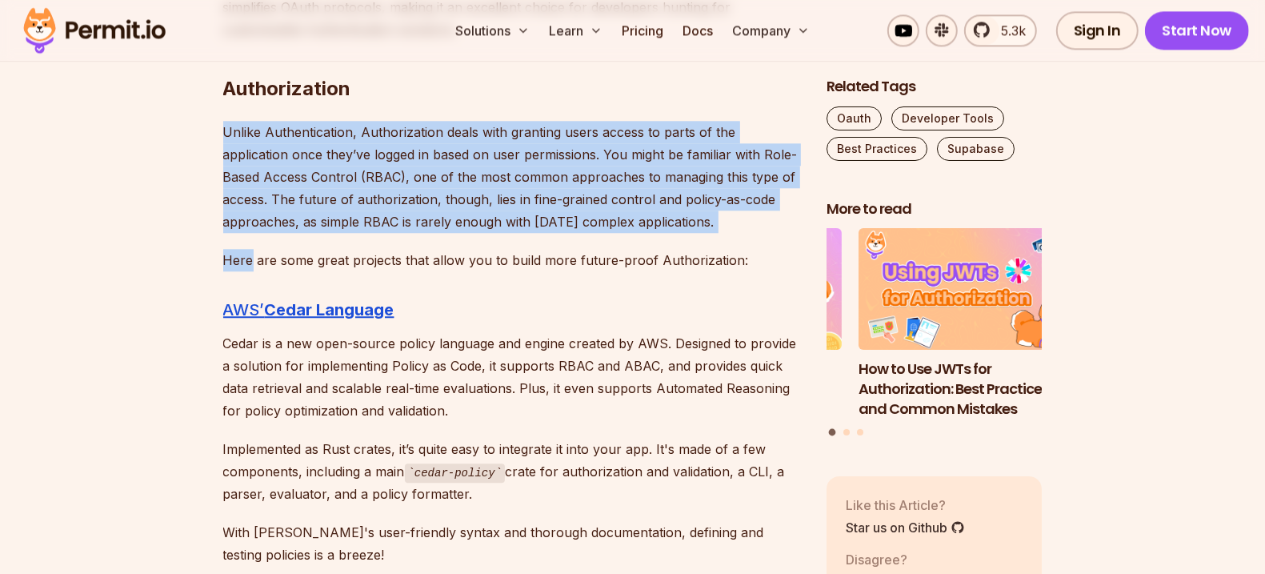
drag, startPoint x: 218, startPoint y: 132, endPoint x: 568, endPoint y: 234, distance: 364.3
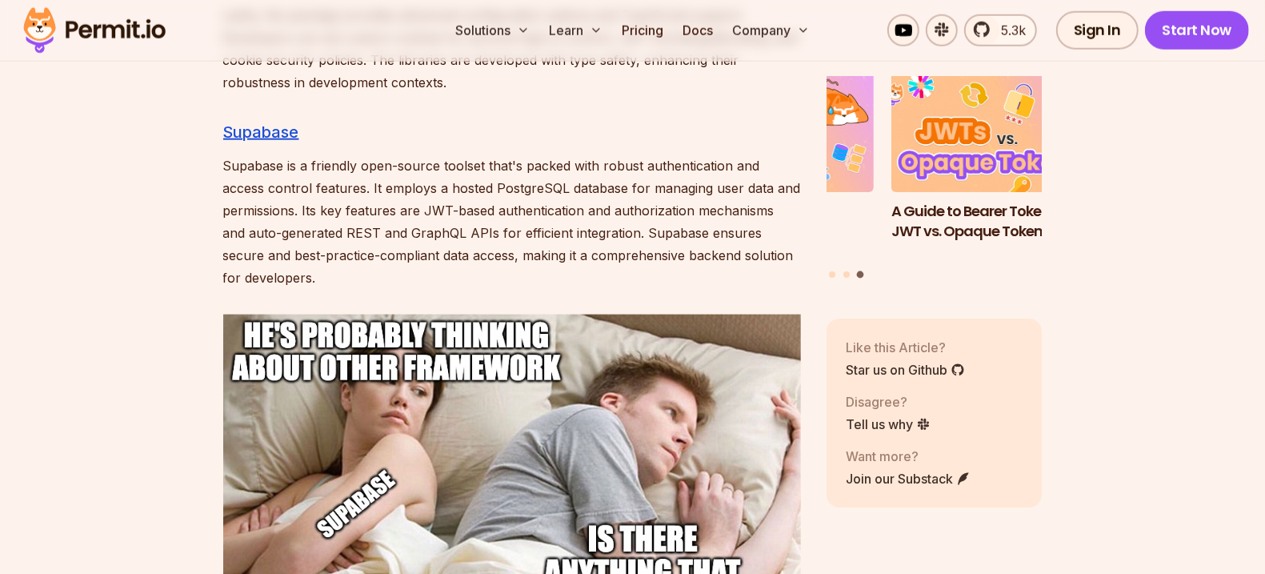
scroll to position [6621, 0]
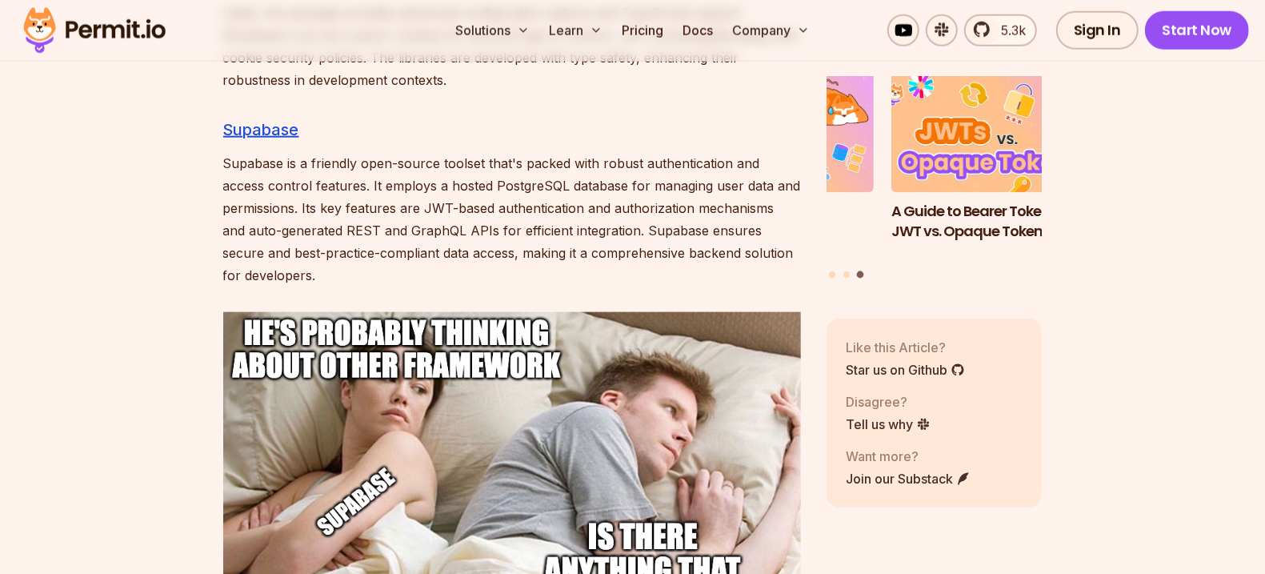
click at [563, 209] on p "Supabase is a friendly open-source toolset that's packed with robust authentica…" at bounding box center [512, 219] width 578 height 134
click at [562, 207] on p "Supabase is a friendly open-source toolset that's packed with robust authentica…" at bounding box center [512, 219] width 578 height 134
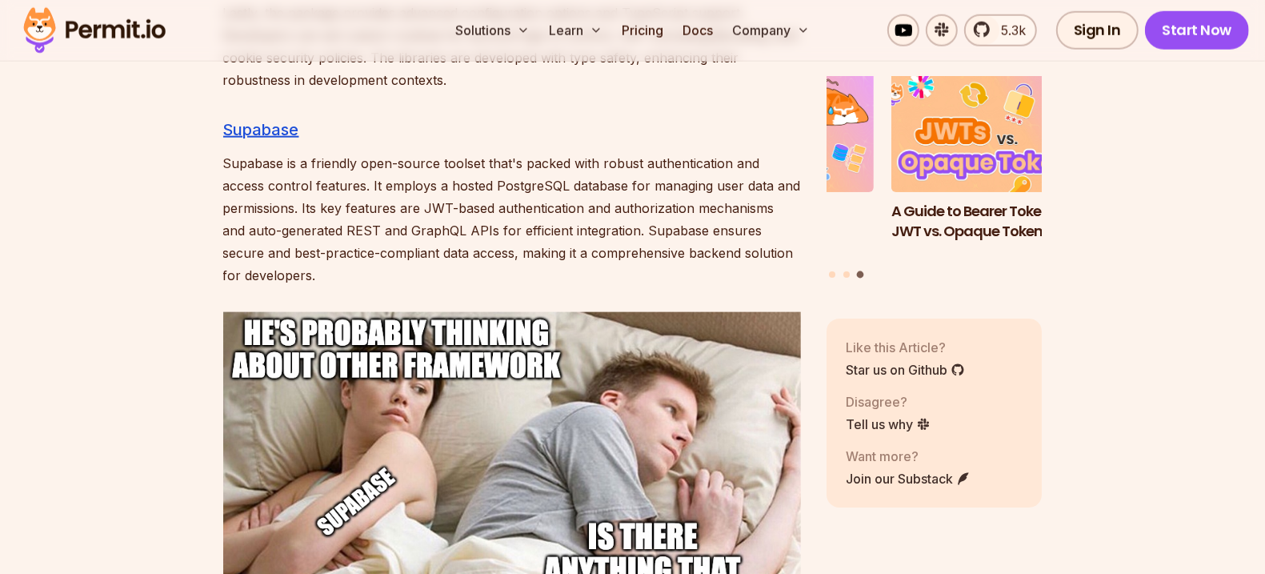
click at [562, 207] on p "Supabase is a friendly open-source toolset that's packed with robust authentica…" at bounding box center [512, 219] width 578 height 134
click at [548, 173] on p "Supabase is a friendly open-source toolset that's packed with robust authentica…" at bounding box center [512, 219] width 578 height 134
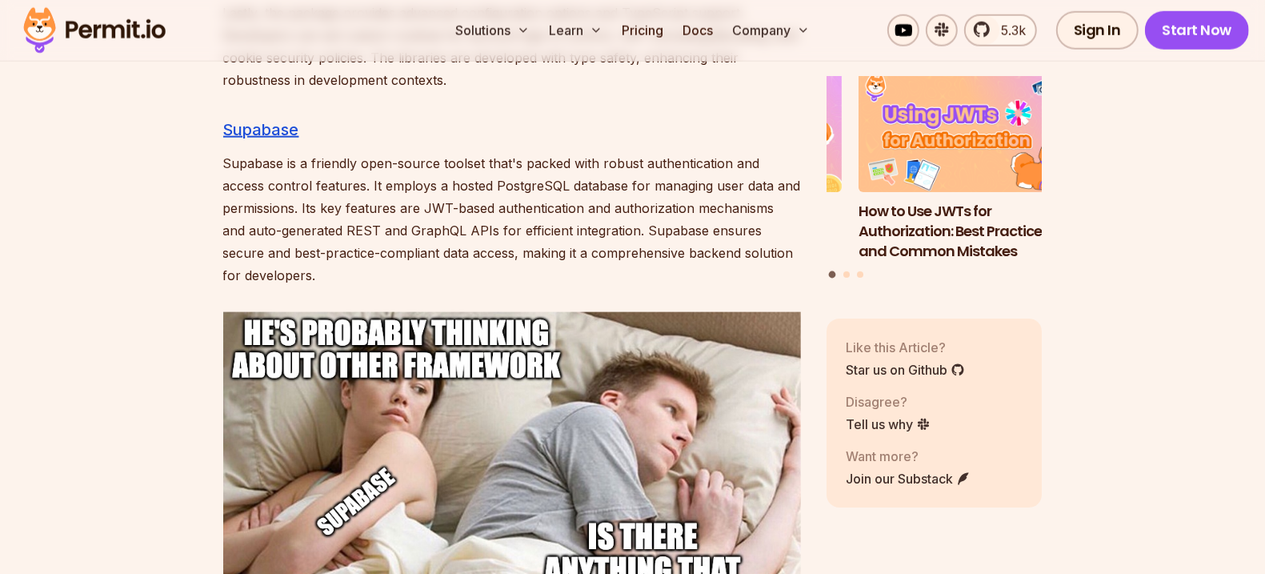
drag, startPoint x: 554, startPoint y: 107, endPoint x: 557, endPoint y: 270, distance: 163.2
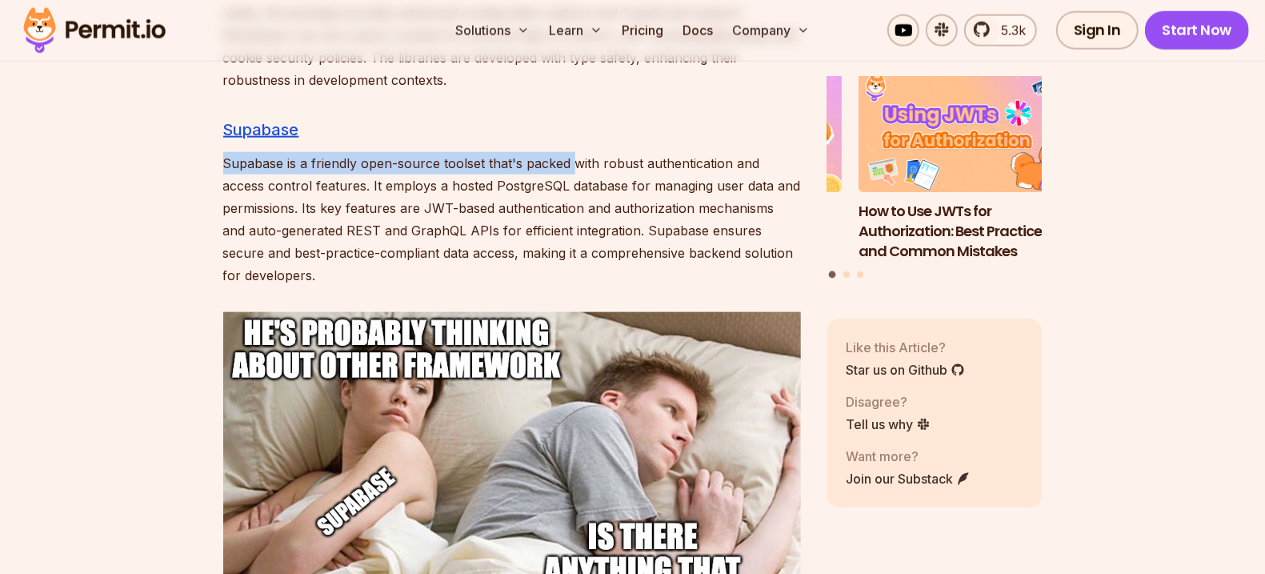
drag, startPoint x: 557, startPoint y: 270, endPoint x: 578, endPoint y: 133, distance: 139.3
click at [578, 152] on p "Supabase is a friendly open-source toolset that's packed with robust authentica…" at bounding box center [512, 219] width 578 height 134
drag, startPoint x: 578, startPoint y: 133, endPoint x: 579, endPoint y: 239, distance: 106.4
click at [579, 239] on p "Supabase is a friendly open-source toolset that's packed with robust authentica…" at bounding box center [512, 219] width 578 height 134
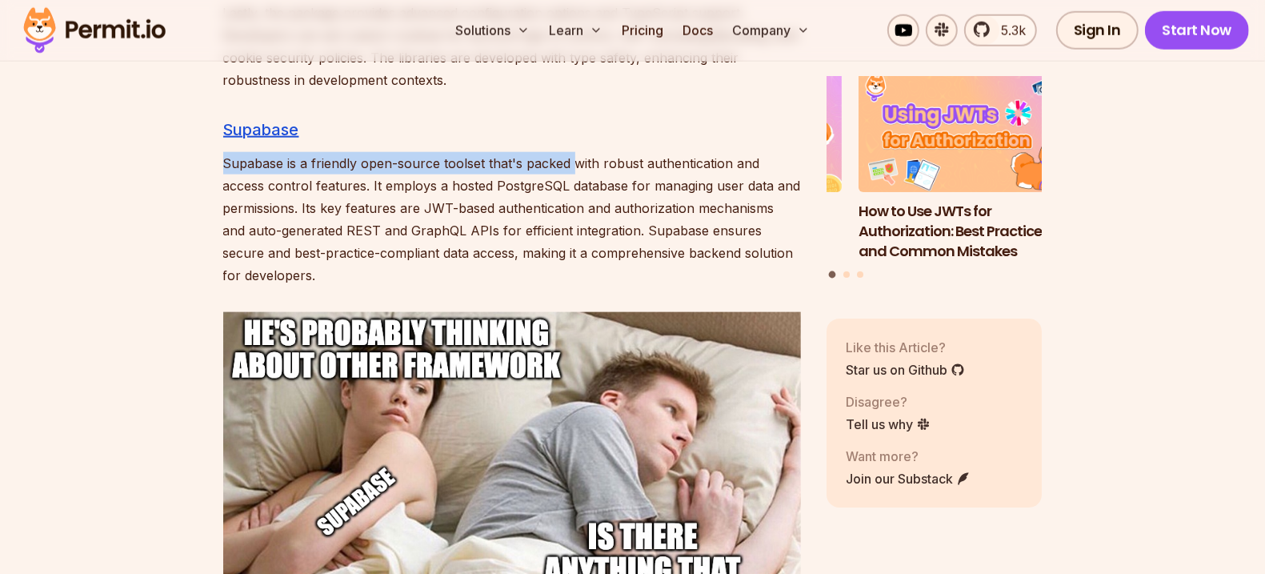
click at [579, 239] on p "Supabase is a friendly open-source toolset that's packed with robust authentica…" at bounding box center [512, 219] width 578 height 134
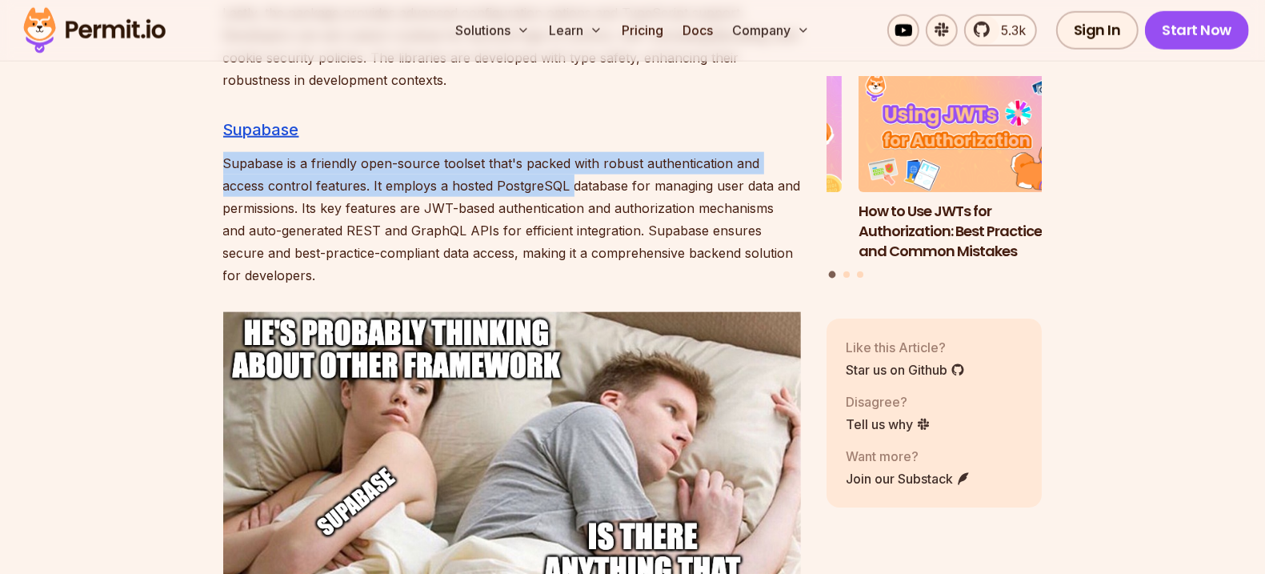
drag, startPoint x: 579, startPoint y: 239, endPoint x: 571, endPoint y: 165, distance: 74.8
click at [571, 165] on p "Supabase is a friendly open-source toolset that's packed with robust authentica…" at bounding box center [512, 219] width 578 height 134
drag, startPoint x: 571, startPoint y: 165, endPoint x: 573, endPoint y: 239, distance: 74.4
click at [573, 239] on p "Supabase is a friendly open-source toolset that's packed with robust authentica…" at bounding box center [512, 219] width 578 height 134
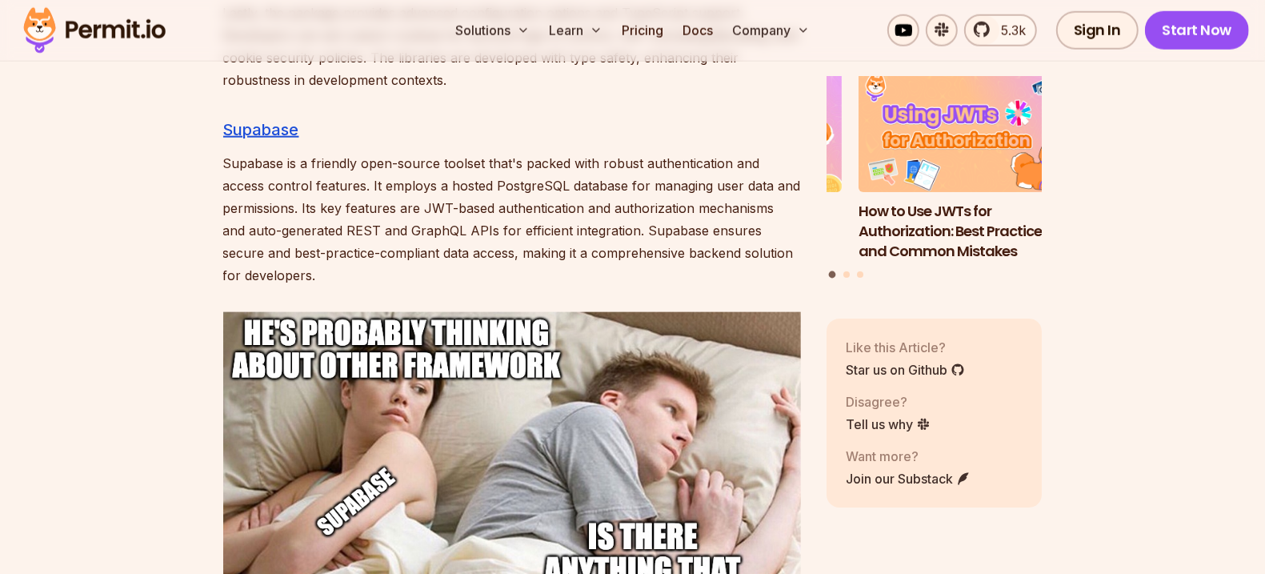
click at [573, 239] on p "Supabase is a friendly open-source toolset that's packed with robust authentica…" at bounding box center [512, 219] width 578 height 134
drag, startPoint x: 573, startPoint y: 239, endPoint x: 586, endPoint y: 118, distance: 121.5
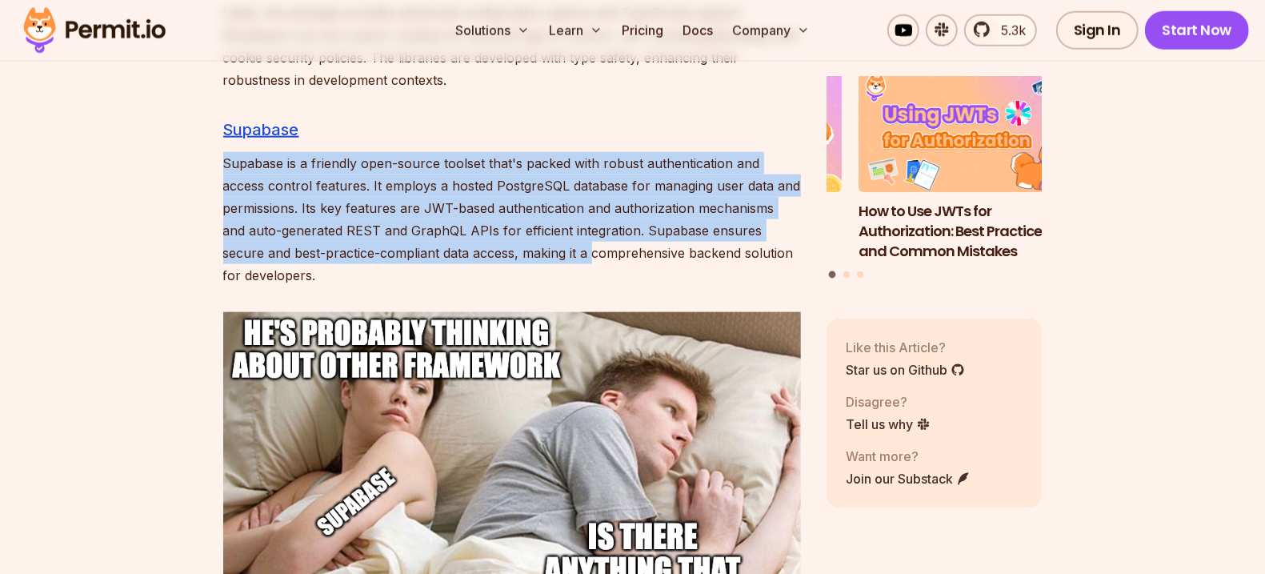
drag, startPoint x: 586, startPoint y: 118, endPoint x: 590, endPoint y: 236, distance: 117.7
click at [590, 236] on p "Supabase is a friendly open-source toolset that's packed with robust authentica…" at bounding box center [512, 219] width 578 height 134
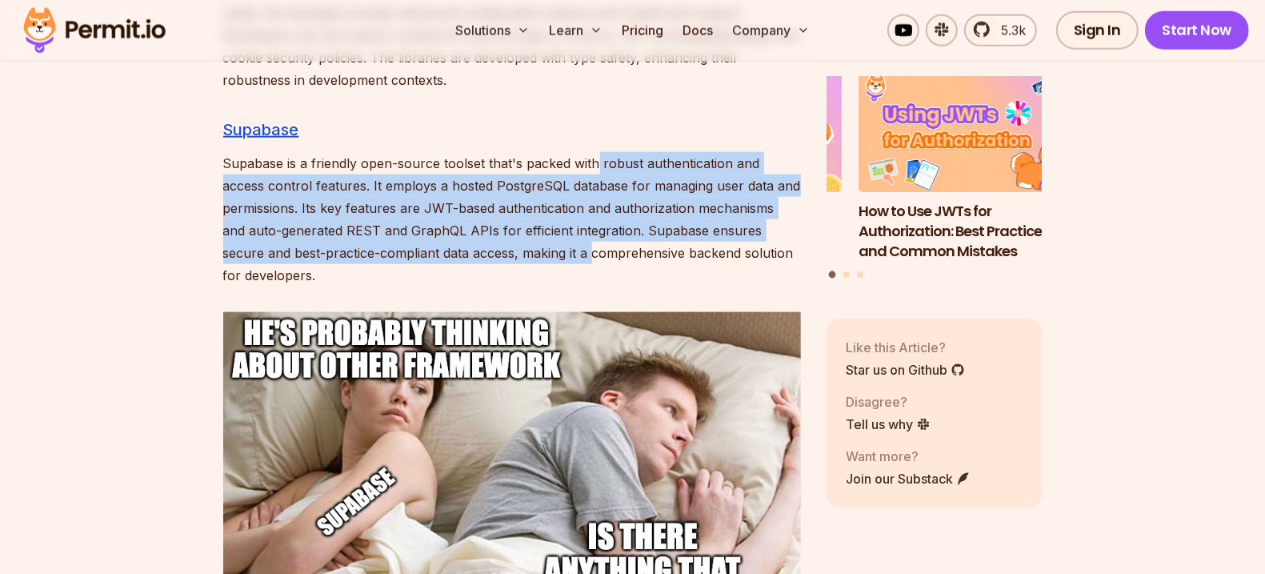
drag, startPoint x: 590, startPoint y: 236, endPoint x: 599, endPoint y: 135, distance: 101.2
click at [599, 152] on p "Supabase is a friendly open-source toolset that's packed with robust authentica…" at bounding box center [512, 219] width 578 height 134
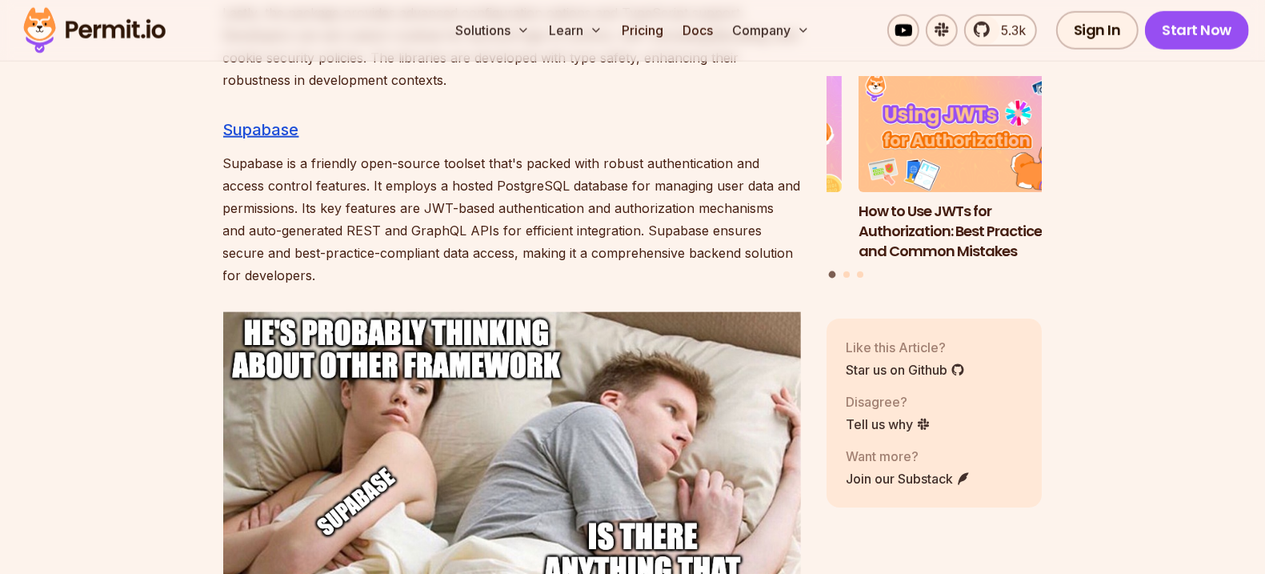
click at [599, 152] on p "Supabase is a friendly open-source toolset that's packed with robust authentica…" at bounding box center [512, 219] width 578 height 134
click at [469, 154] on p "Supabase is a friendly open-source toolset that's packed with robust authentica…" at bounding box center [512, 219] width 578 height 134
drag, startPoint x: 469, startPoint y: 155, endPoint x: 458, endPoint y: 171, distance: 19.1
click at [459, 170] on p "Supabase is a friendly open-source toolset that's packed with robust authentica…" at bounding box center [512, 219] width 578 height 134
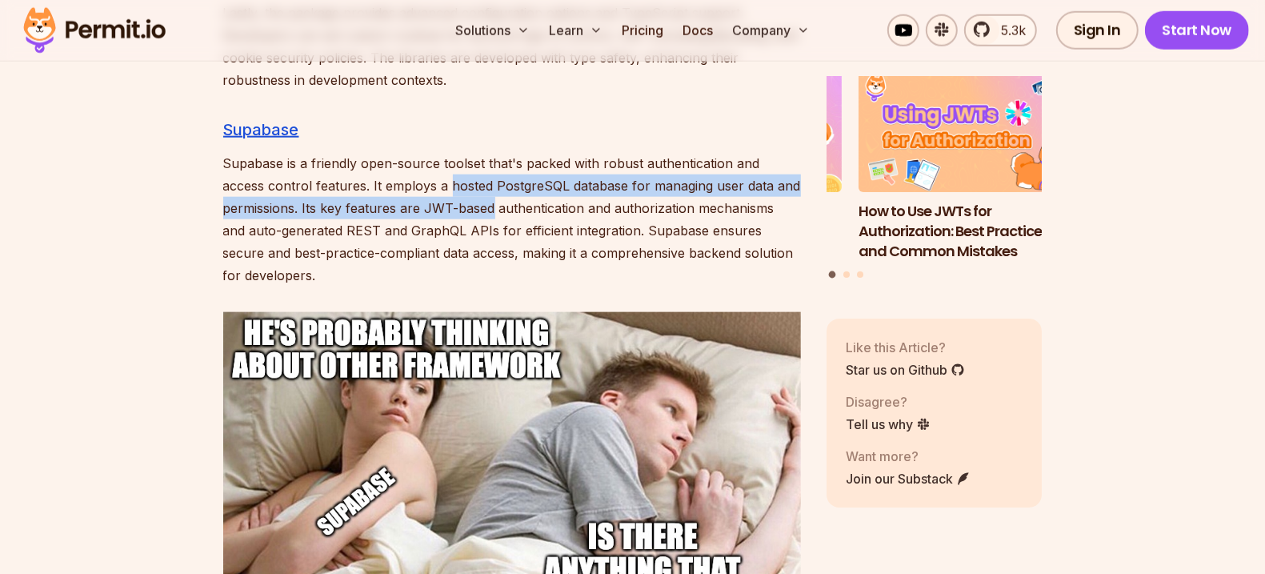
click at [446, 173] on p "Supabase is a friendly open-source toolset that's packed with robust authentica…" at bounding box center [512, 219] width 578 height 134
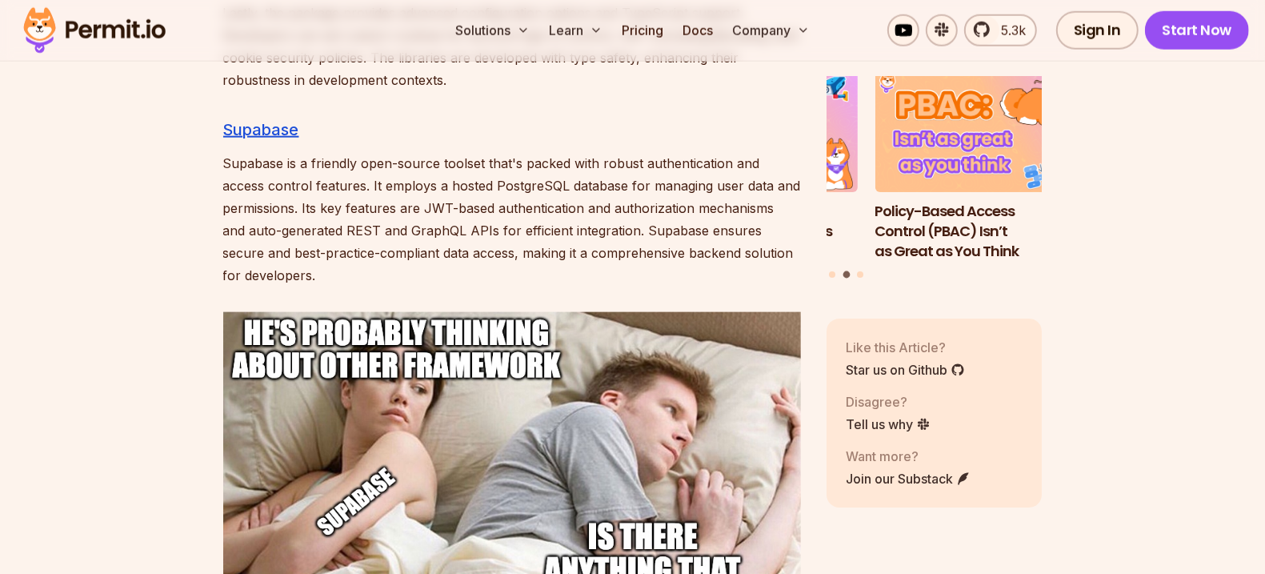
drag, startPoint x: 361, startPoint y: 155, endPoint x: 404, endPoint y: 241, distance: 95.9
click at [404, 241] on p "Supabase is a friendly open-source toolset that's packed with robust authentica…" at bounding box center [512, 219] width 578 height 134
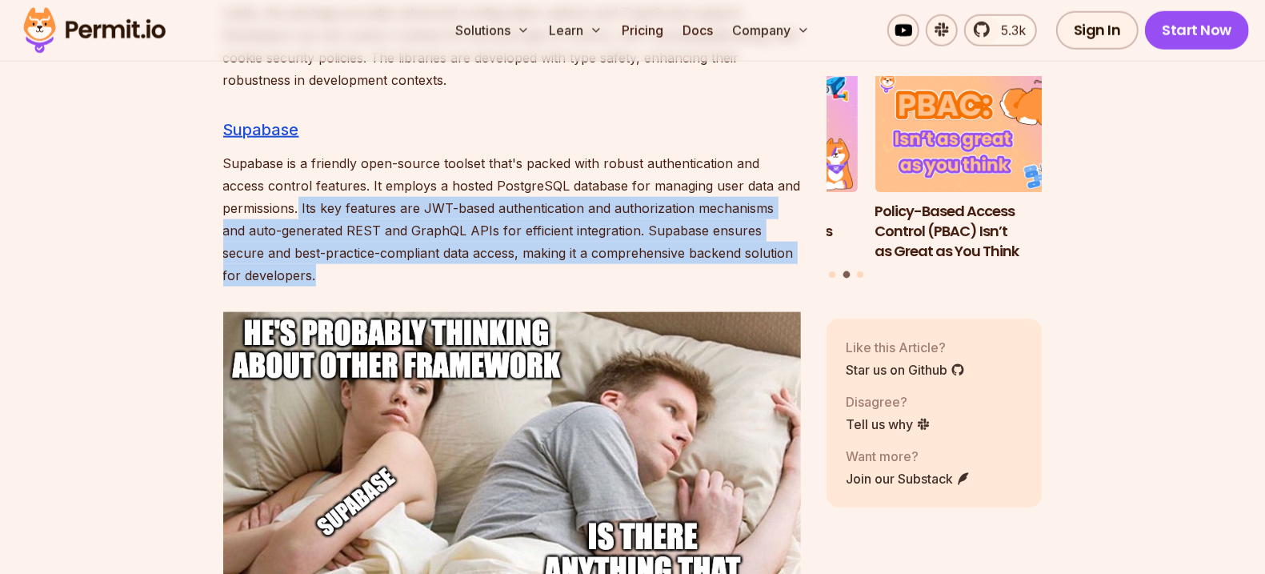
drag, startPoint x: 402, startPoint y: 243, endPoint x: 298, endPoint y: 178, distance: 122.5
click at [298, 178] on p "Supabase is a friendly open-source toolset that's packed with robust authentica…" at bounding box center [512, 219] width 578 height 134
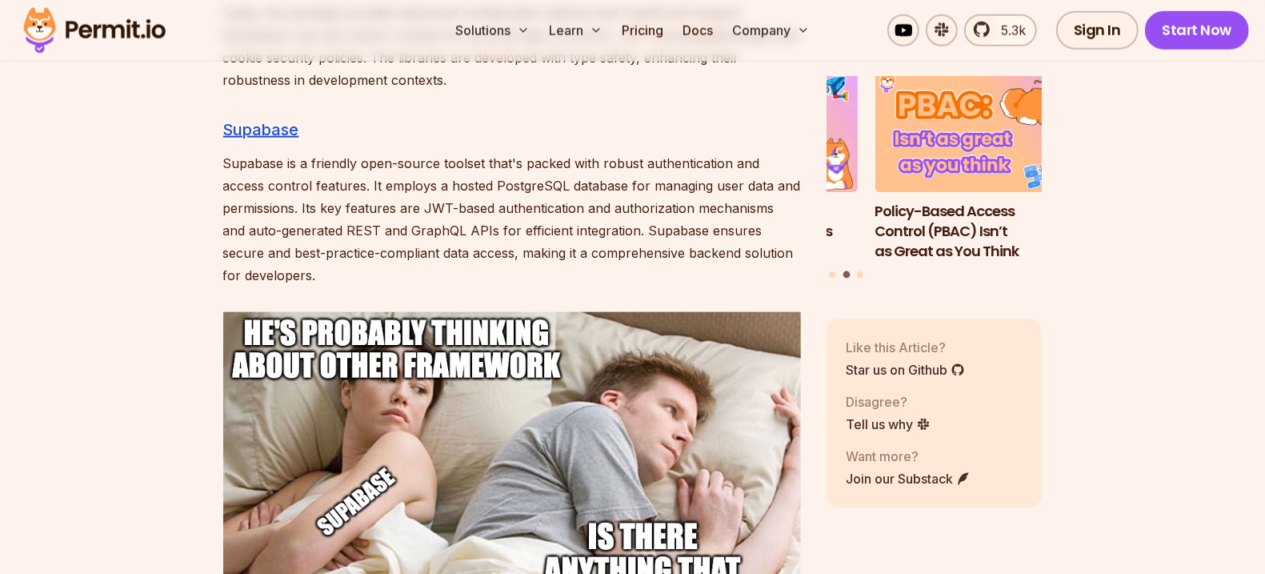
click at [298, 178] on p "Supabase is a friendly open-source toolset that's packed with robust authentica…" at bounding box center [512, 219] width 578 height 134
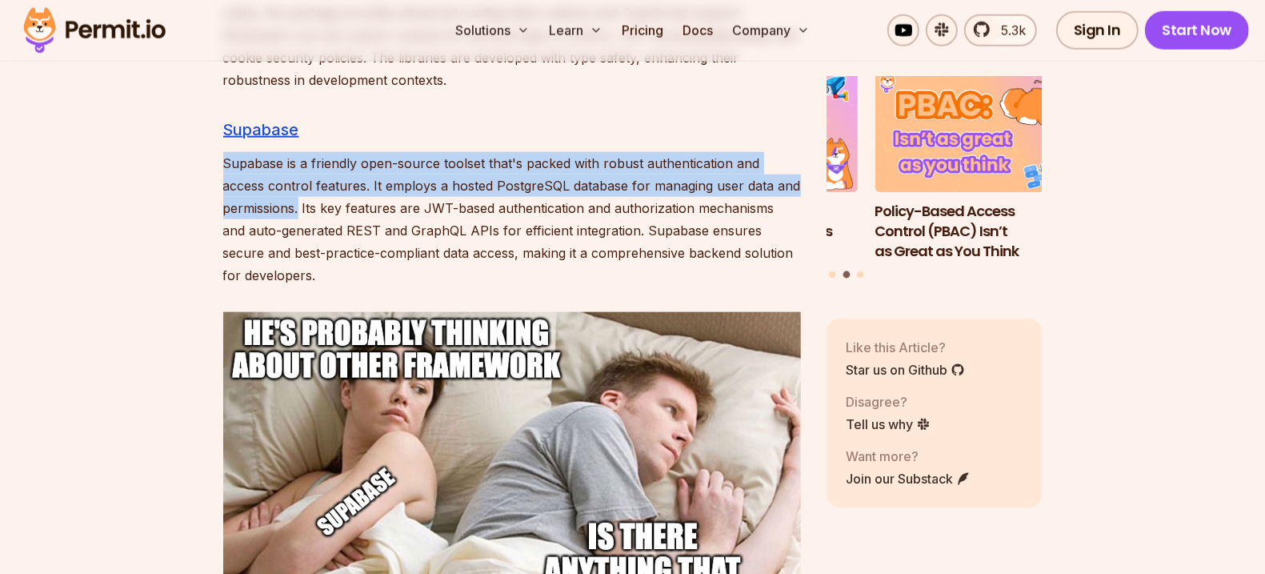
drag, startPoint x: 298, startPoint y: 178, endPoint x: 366, endPoint y: 246, distance: 96.2
click at [366, 246] on p "Supabase is a friendly open-source toolset that's packed with robust authentica…" at bounding box center [512, 219] width 578 height 134
drag, startPoint x: 366, startPoint y: 246, endPoint x: 344, endPoint y: 174, distance: 75.2
click at [344, 174] on p "Supabase is a friendly open-source toolset that's packed with robust authentica…" at bounding box center [512, 219] width 578 height 134
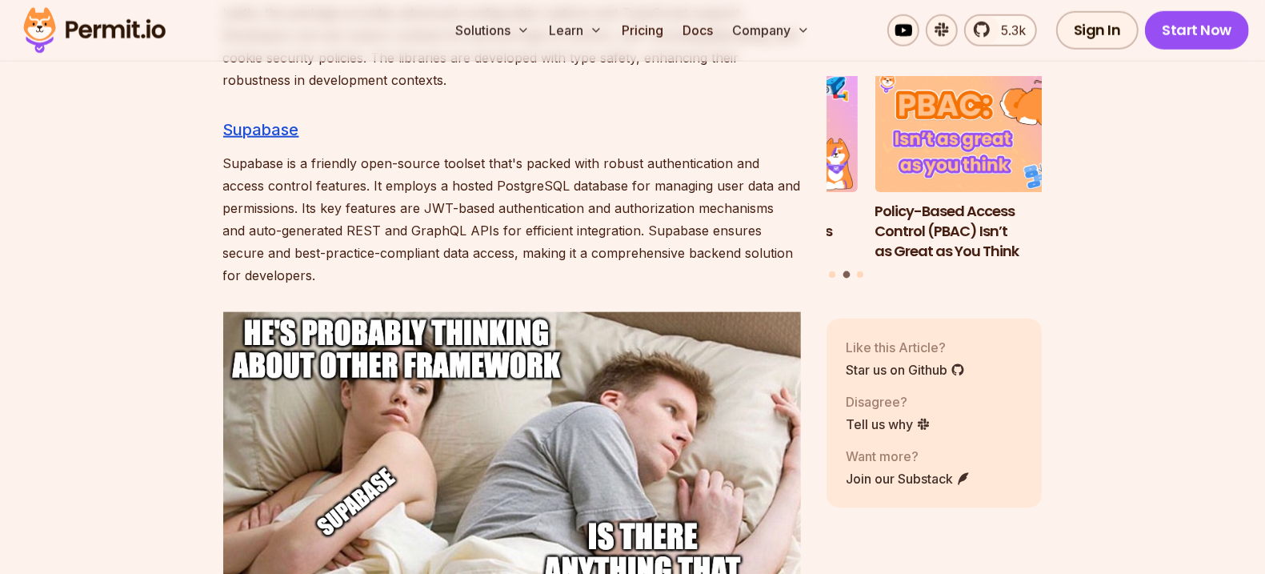
click at [344, 174] on p "Supabase is a friendly open-source toolset that's packed with robust authentica…" at bounding box center [512, 219] width 578 height 134
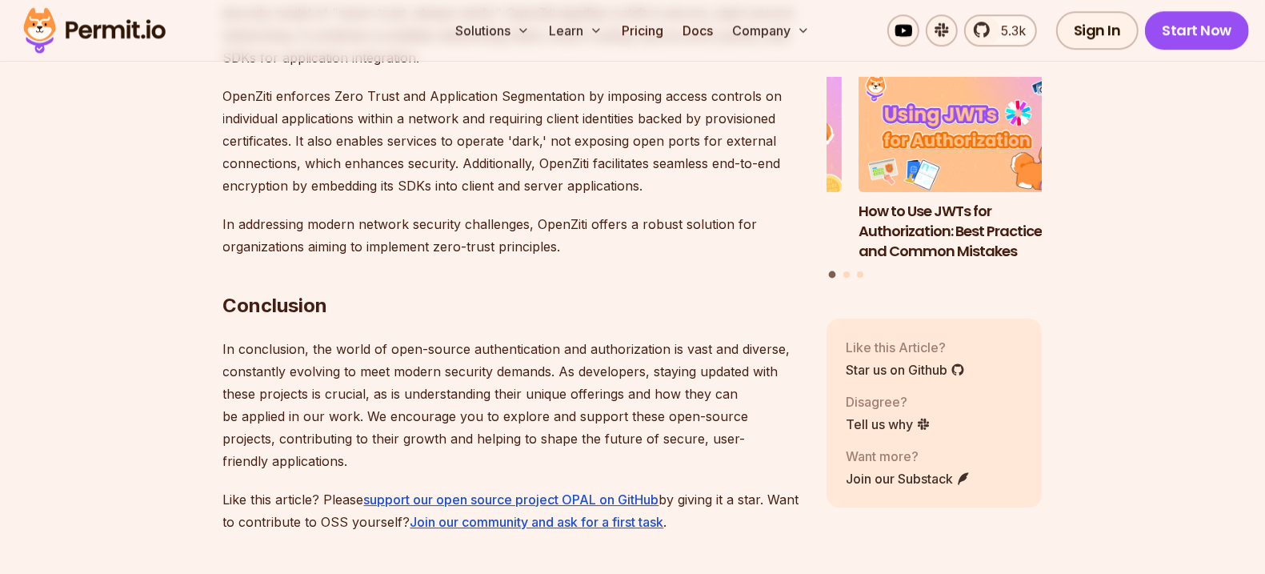
scroll to position [9068, 0]
